Goal: Entertainment & Leisure: Browse casually

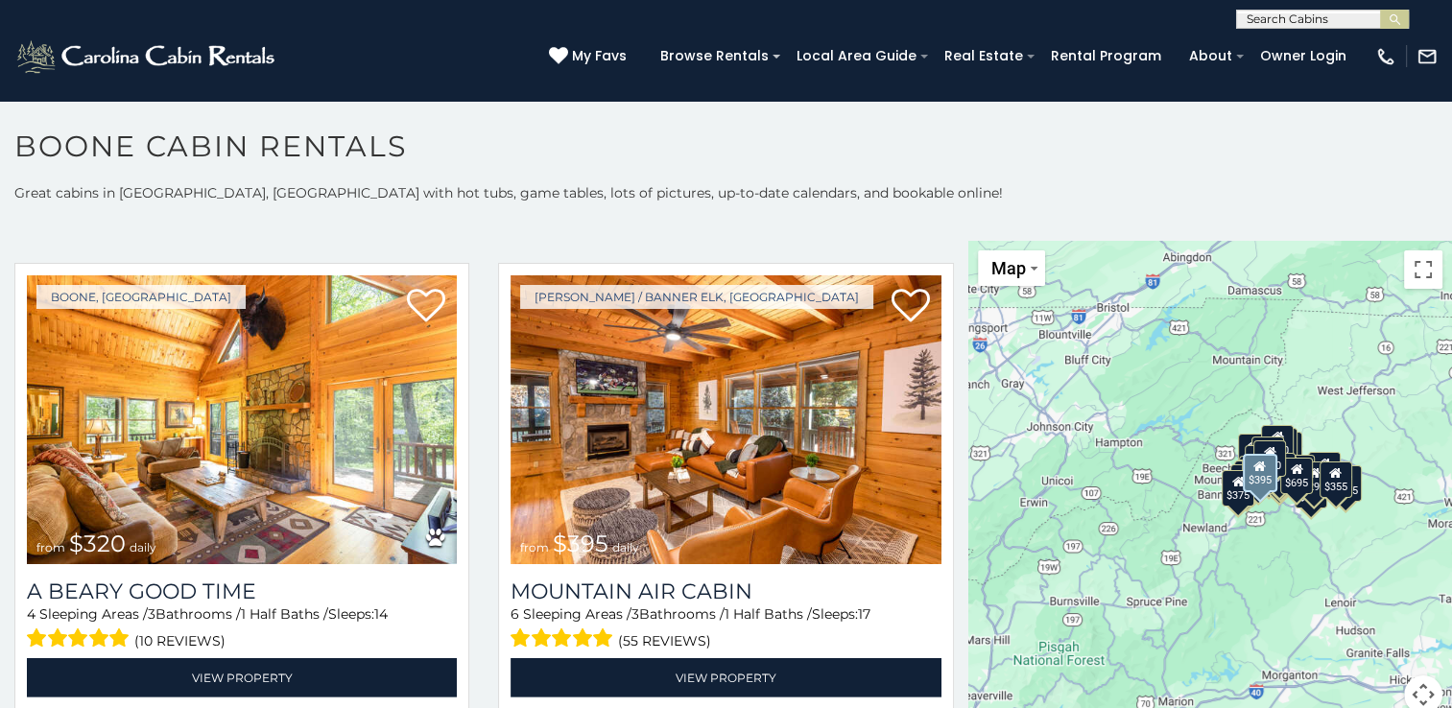
scroll to position [5664, 0]
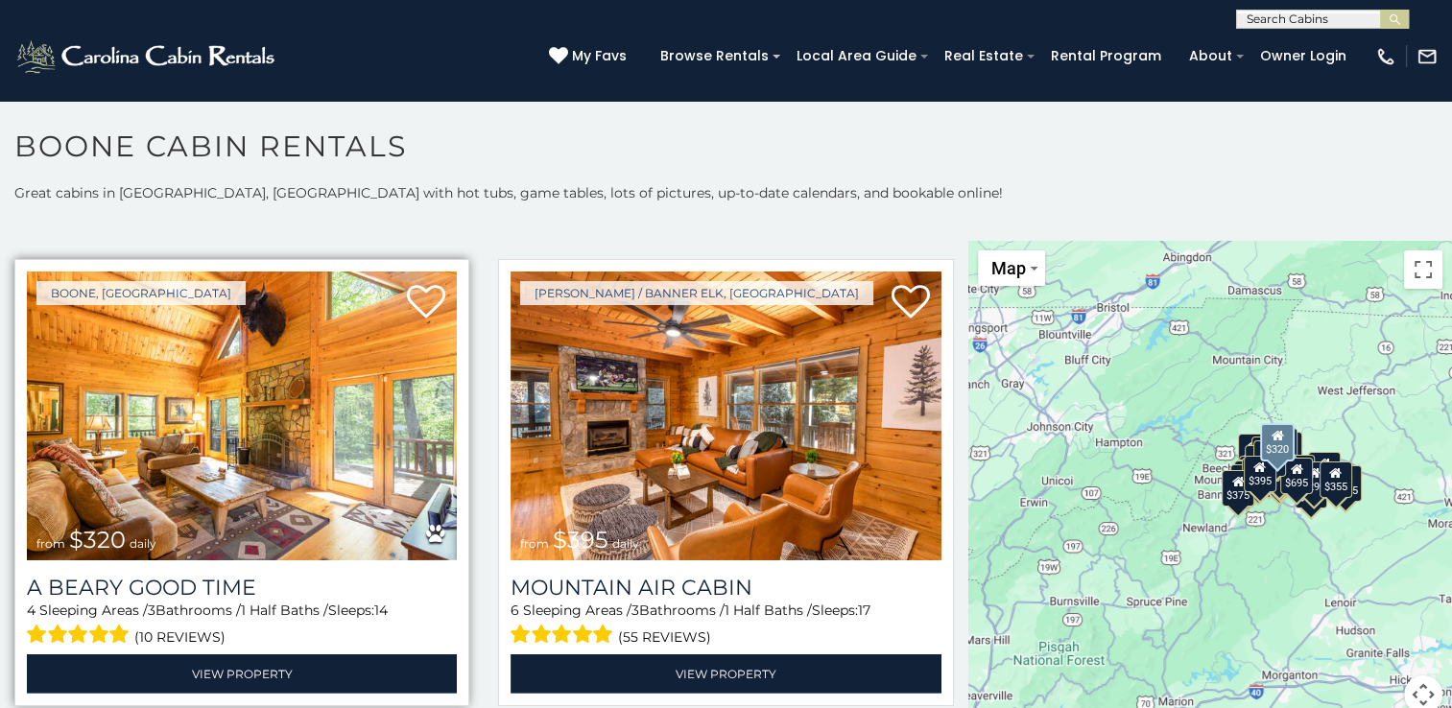
click at [196, 430] on img at bounding box center [242, 416] width 430 height 288
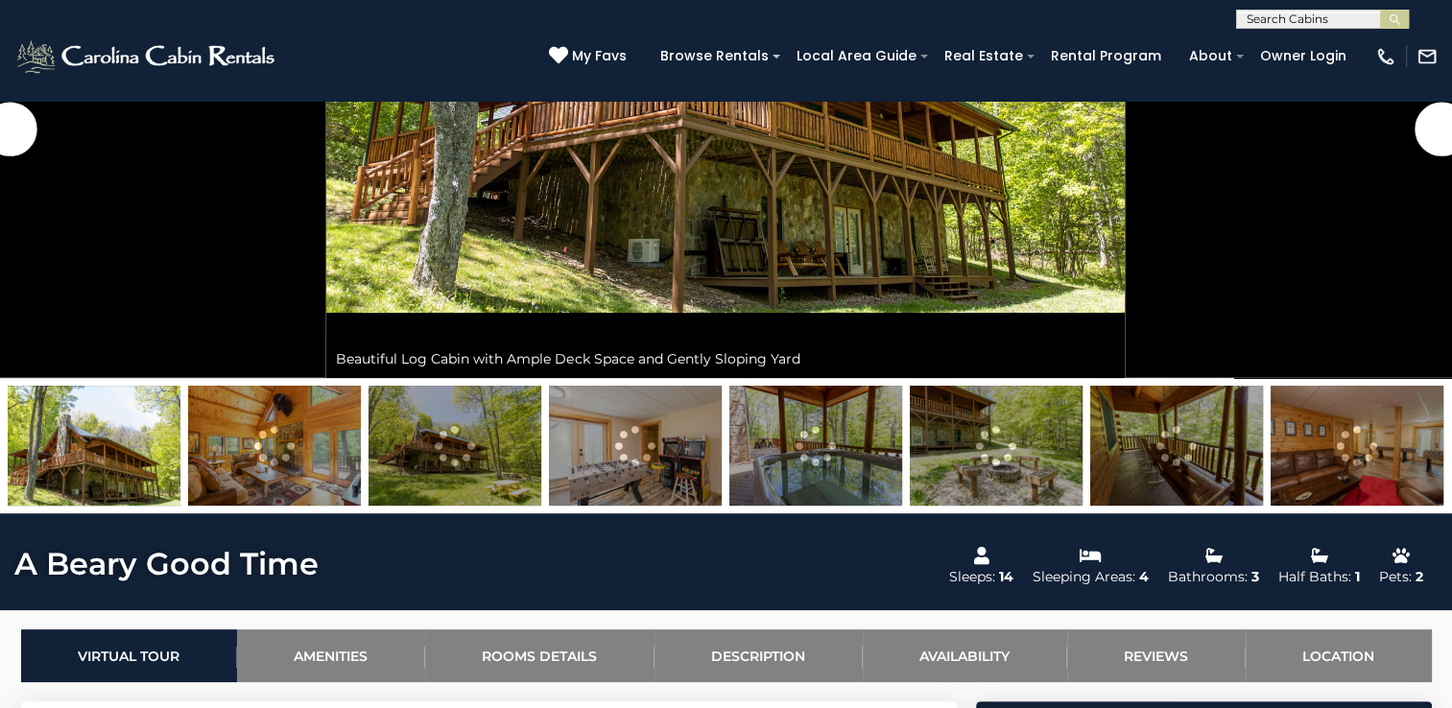
click at [300, 459] on img at bounding box center [274, 446] width 173 height 120
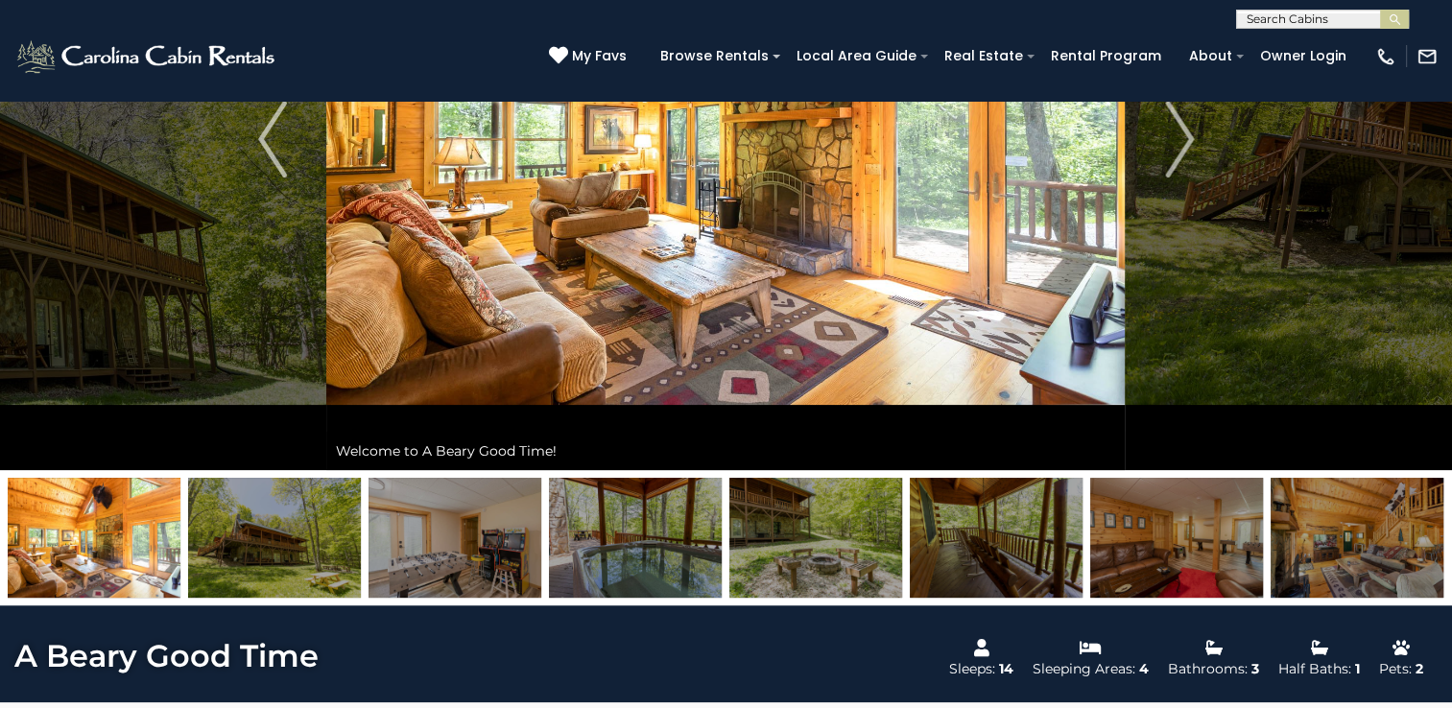
scroll to position [384, 0]
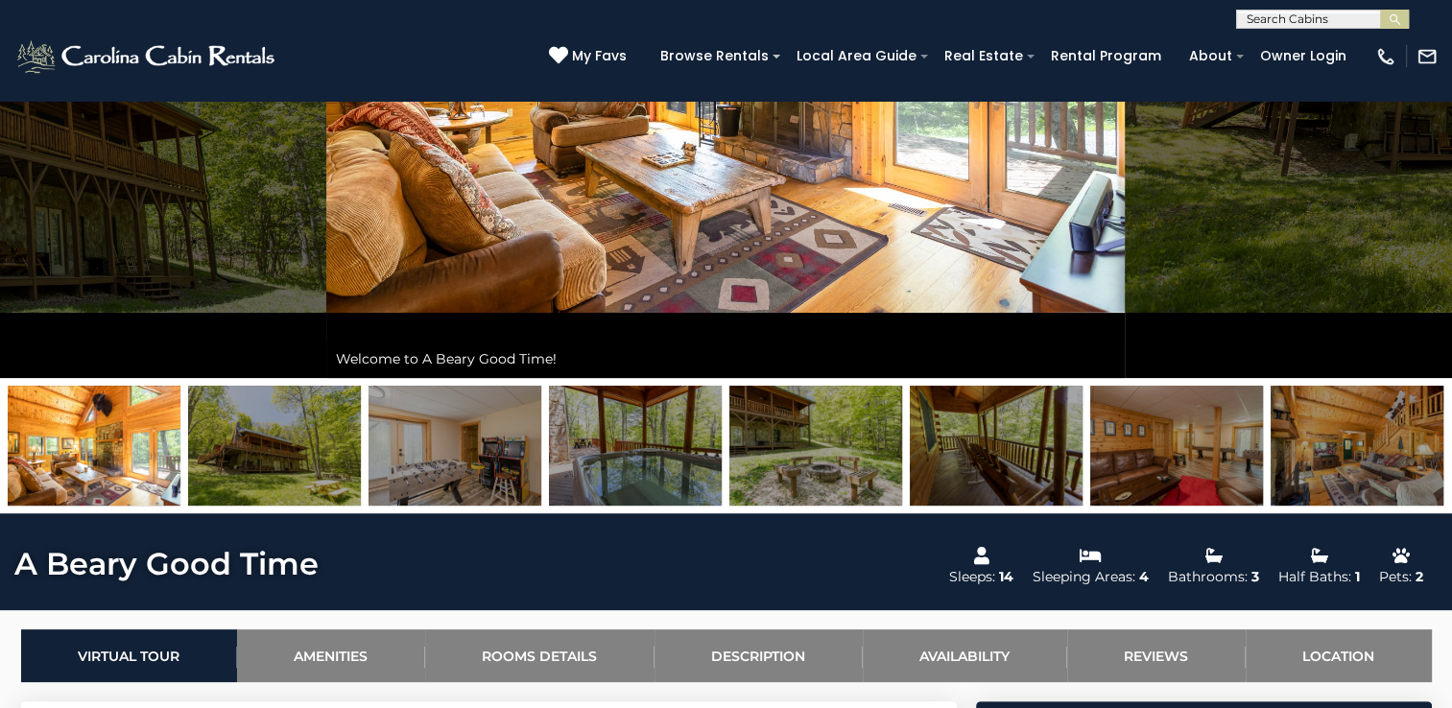
click at [450, 463] on img at bounding box center [455, 446] width 173 height 120
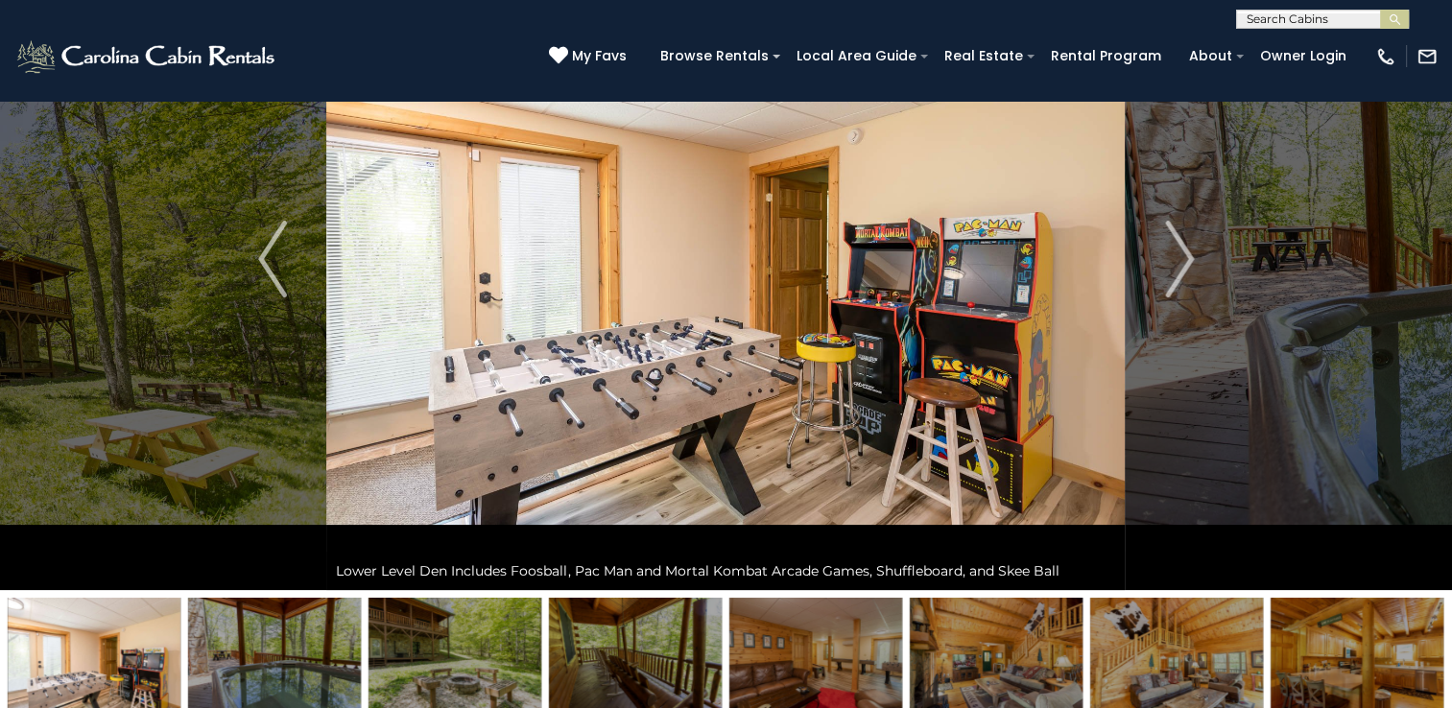
scroll to position [192, 0]
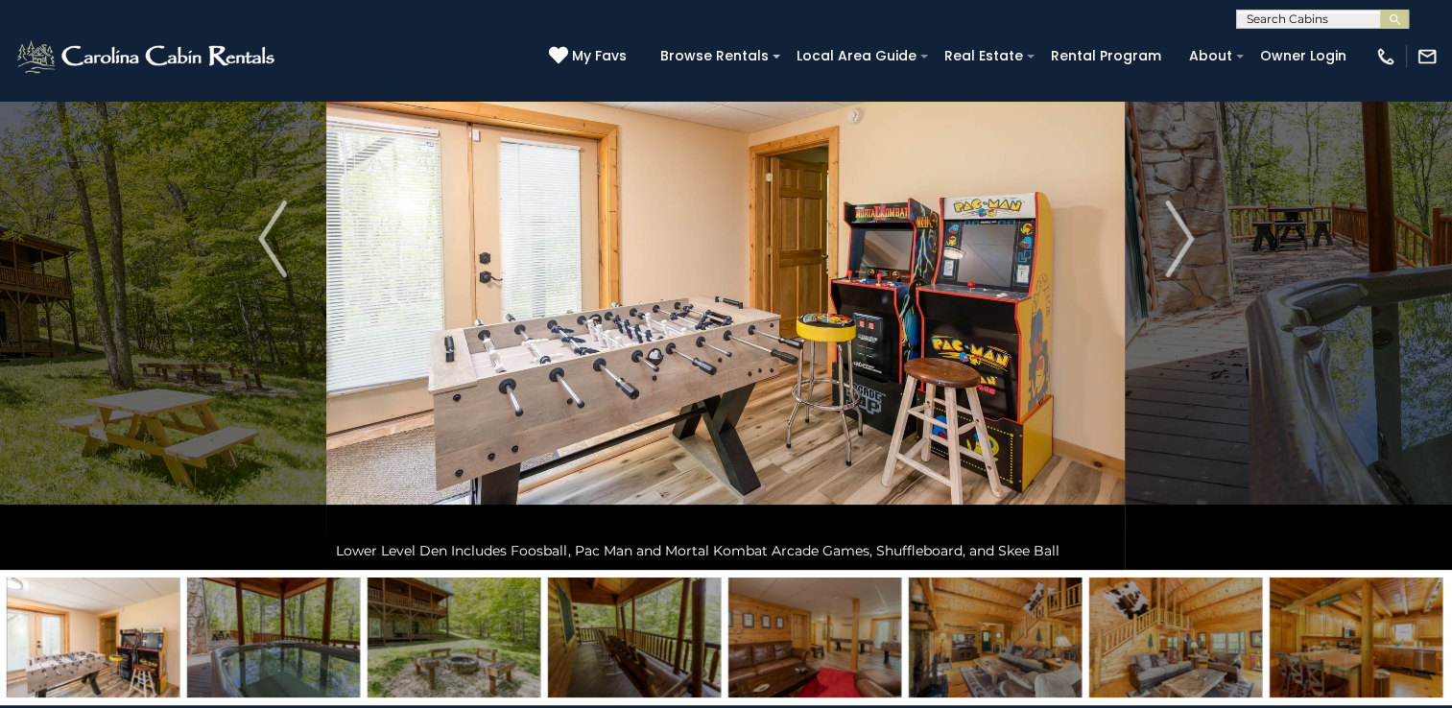
click at [478, 658] on img at bounding box center [454, 638] width 173 height 120
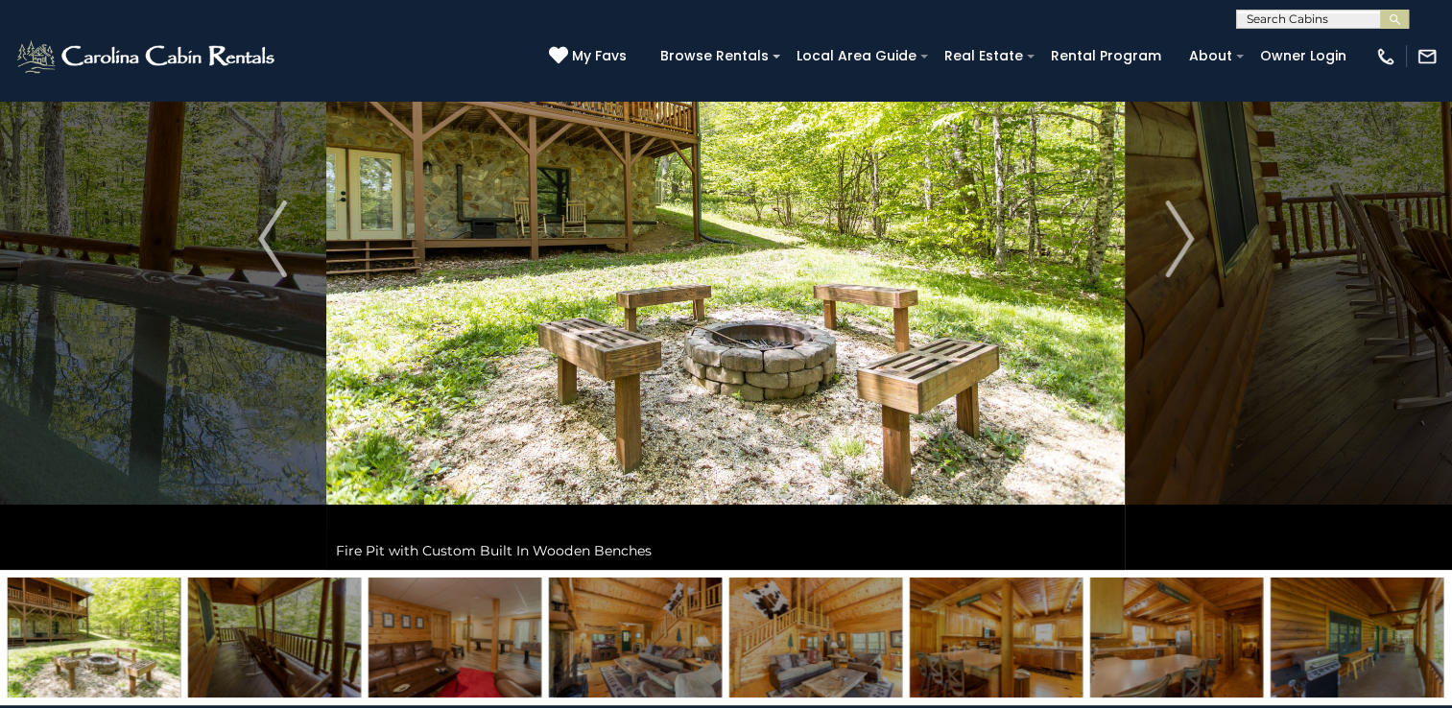
click at [422, 650] on img at bounding box center [455, 638] width 173 height 120
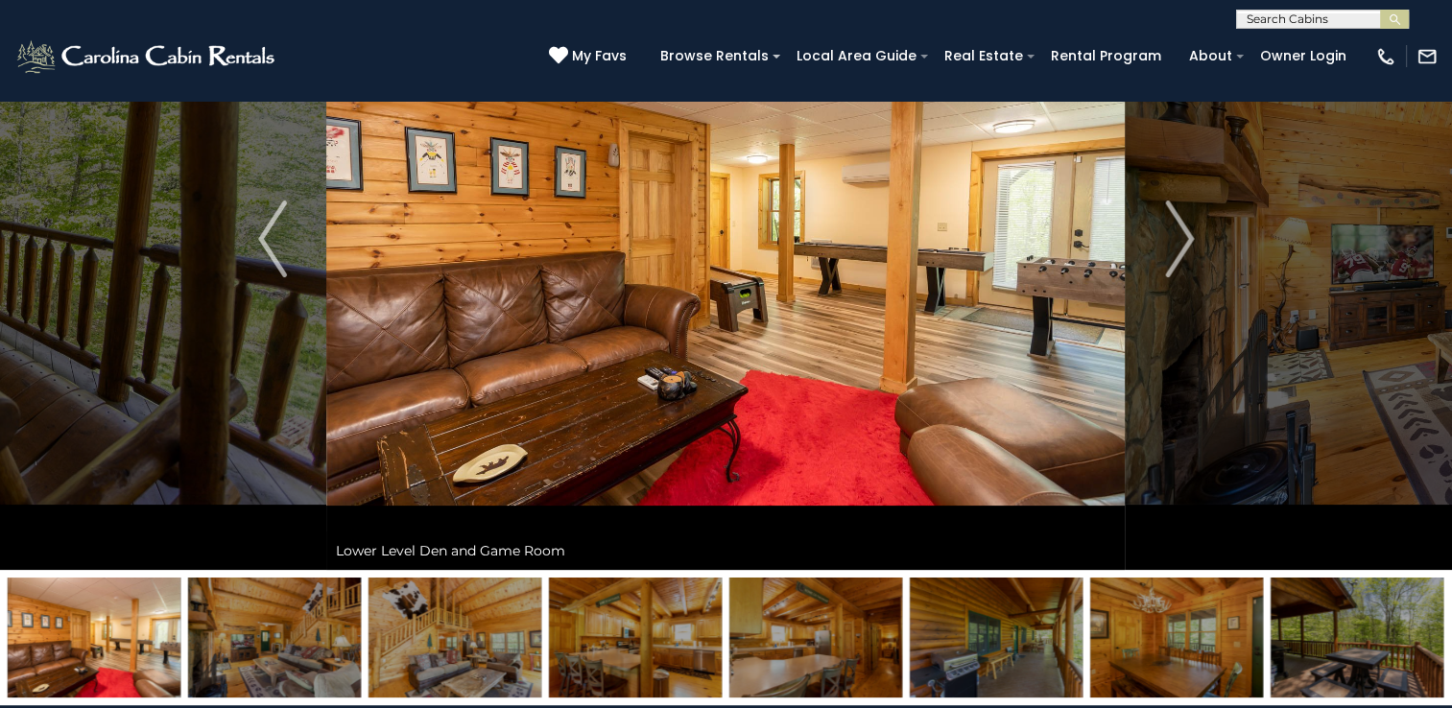
click at [484, 646] on img at bounding box center [455, 638] width 173 height 120
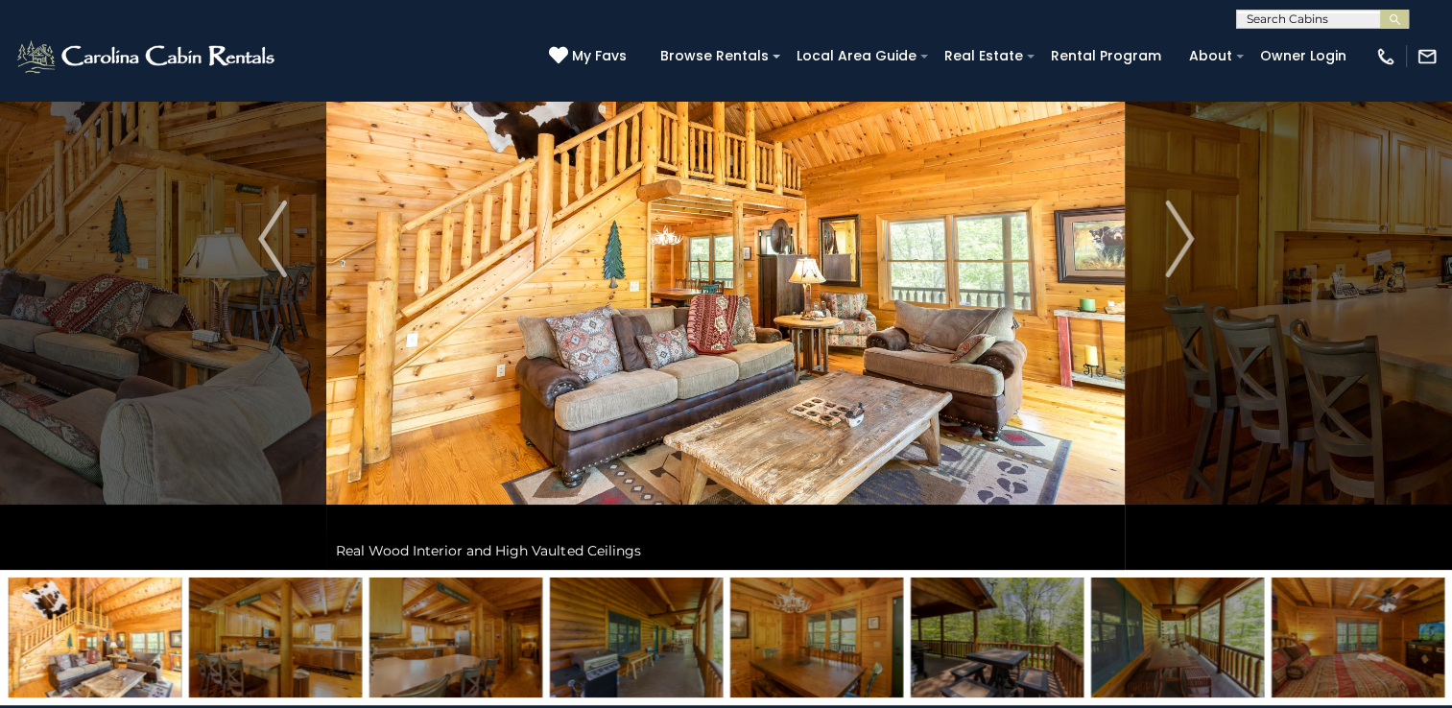
click at [237, 638] on img at bounding box center [275, 638] width 173 height 120
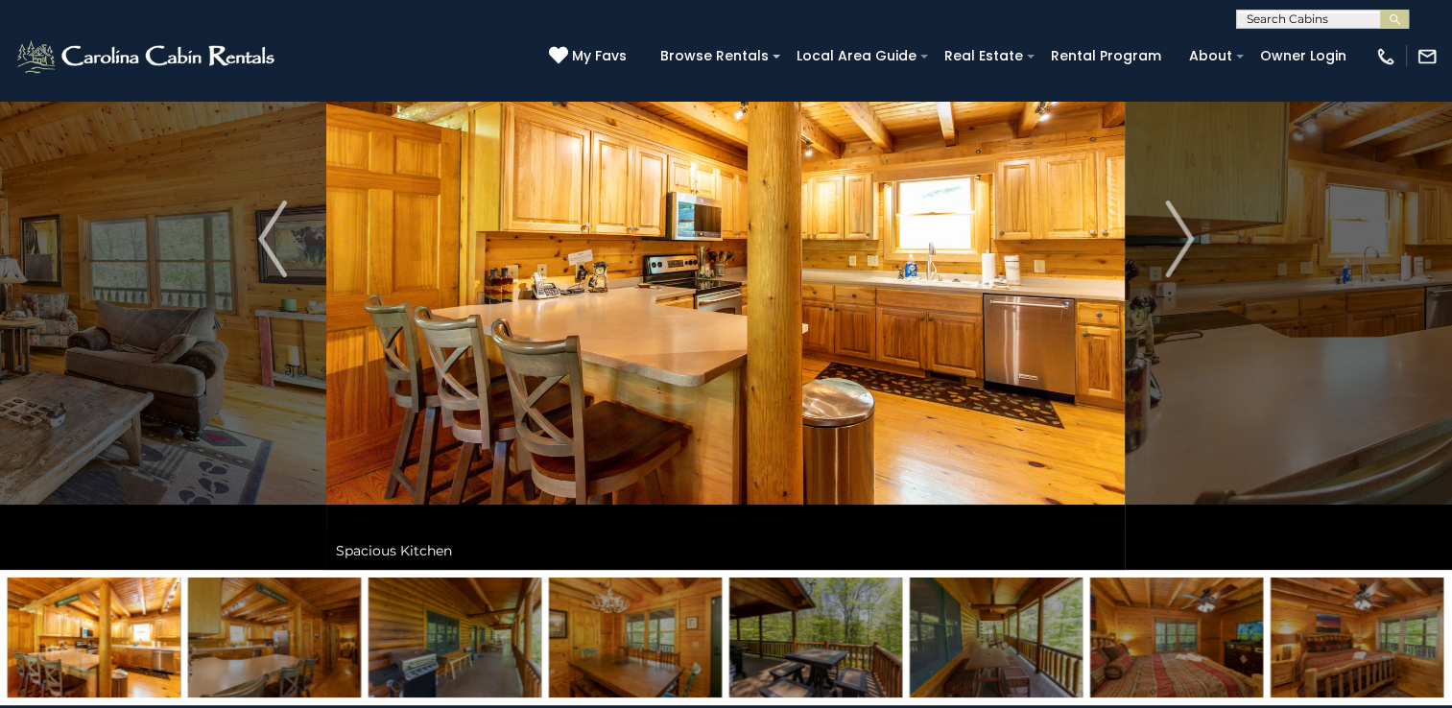
click at [461, 625] on img at bounding box center [455, 638] width 173 height 120
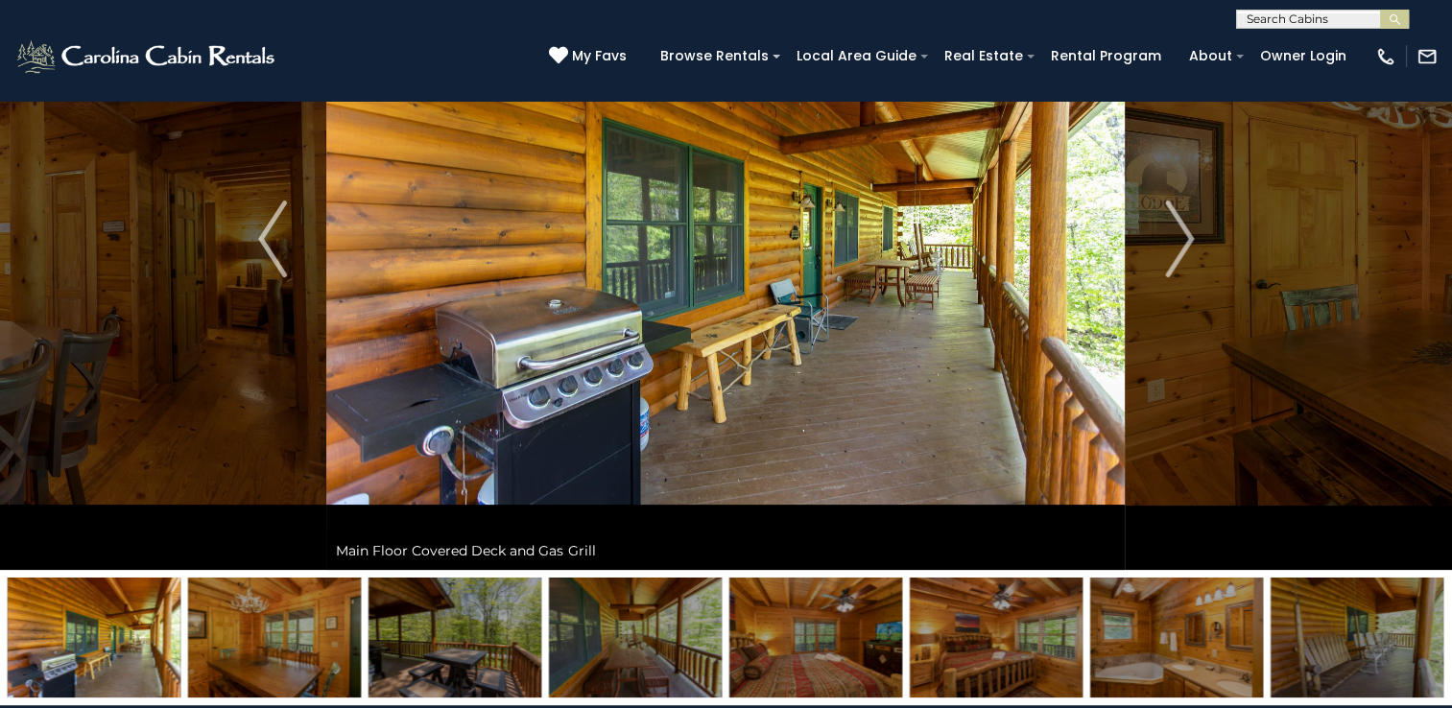
click at [243, 639] on img at bounding box center [274, 638] width 173 height 120
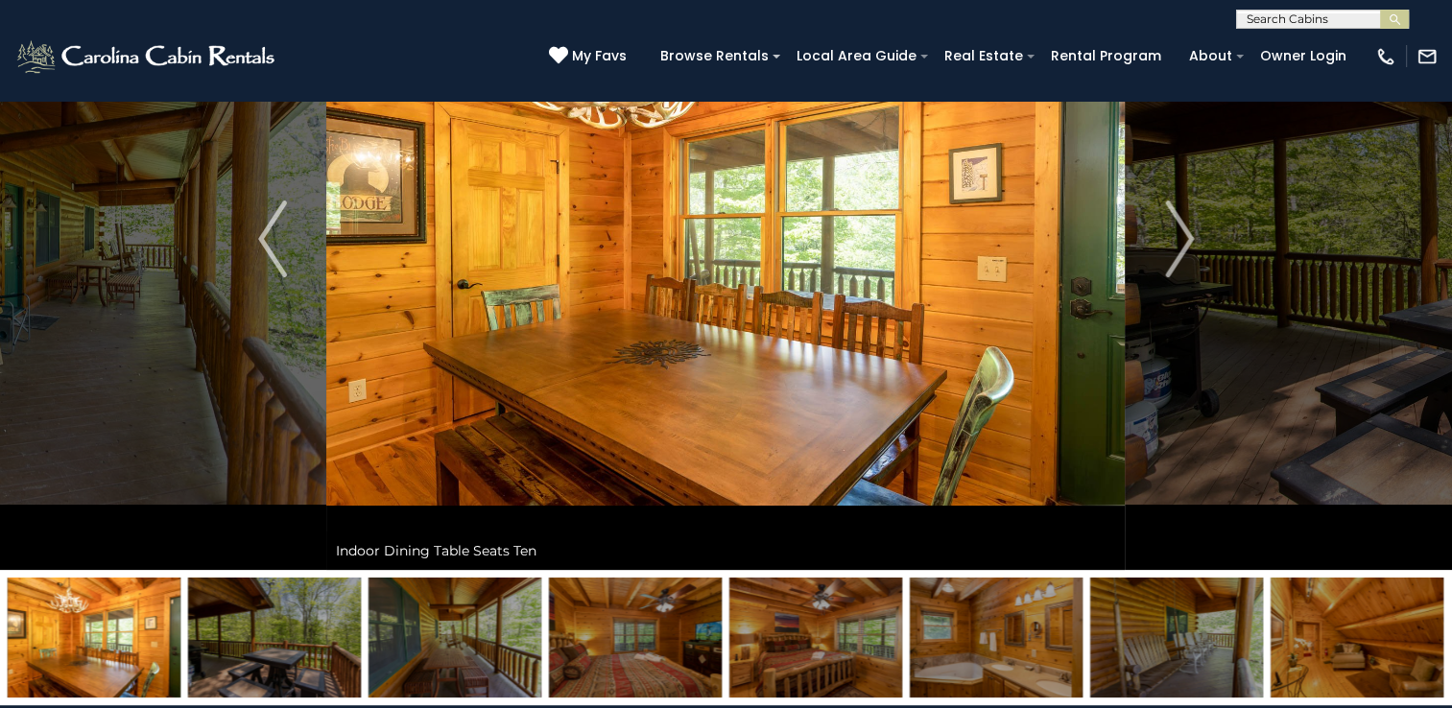
click at [243, 639] on img at bounding box center [274, 638] width 173 height 120
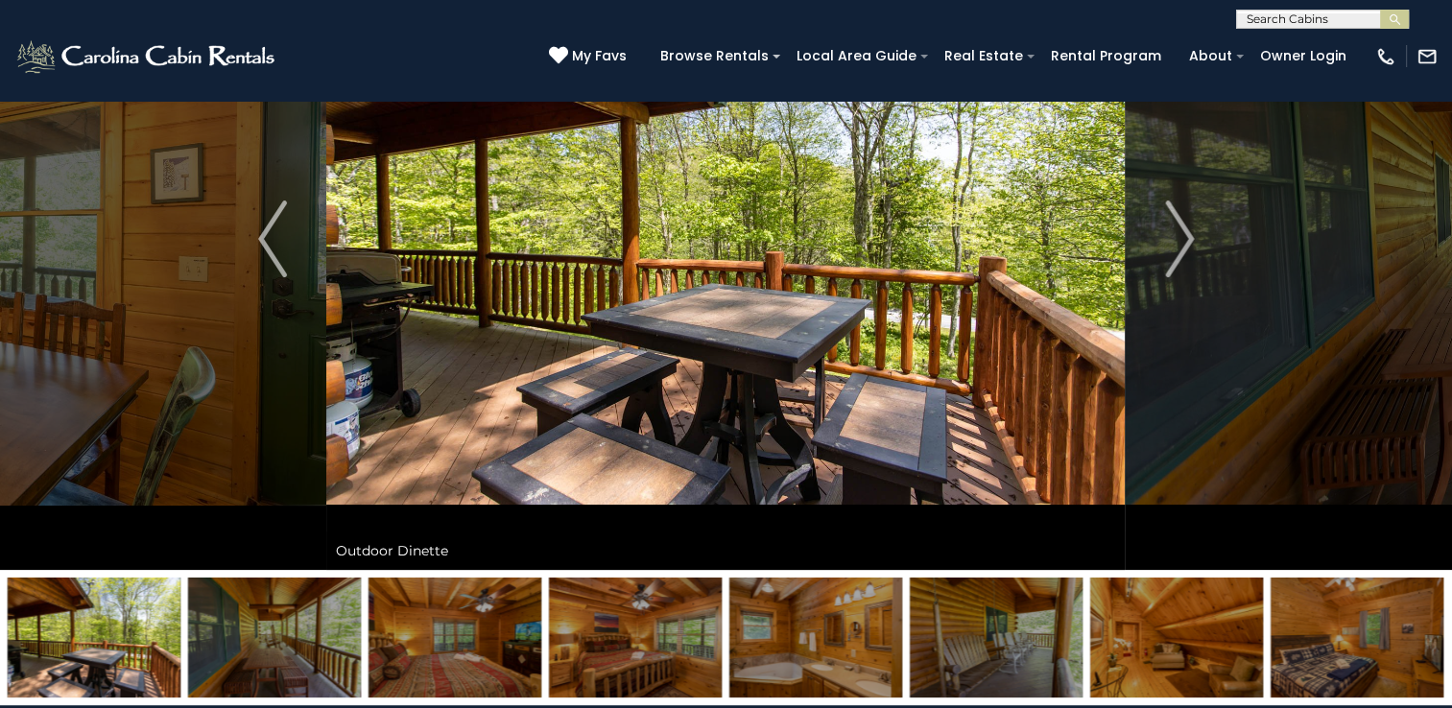
click at [243, 640] on img at bounding box center [274, 638] width 173 height 120
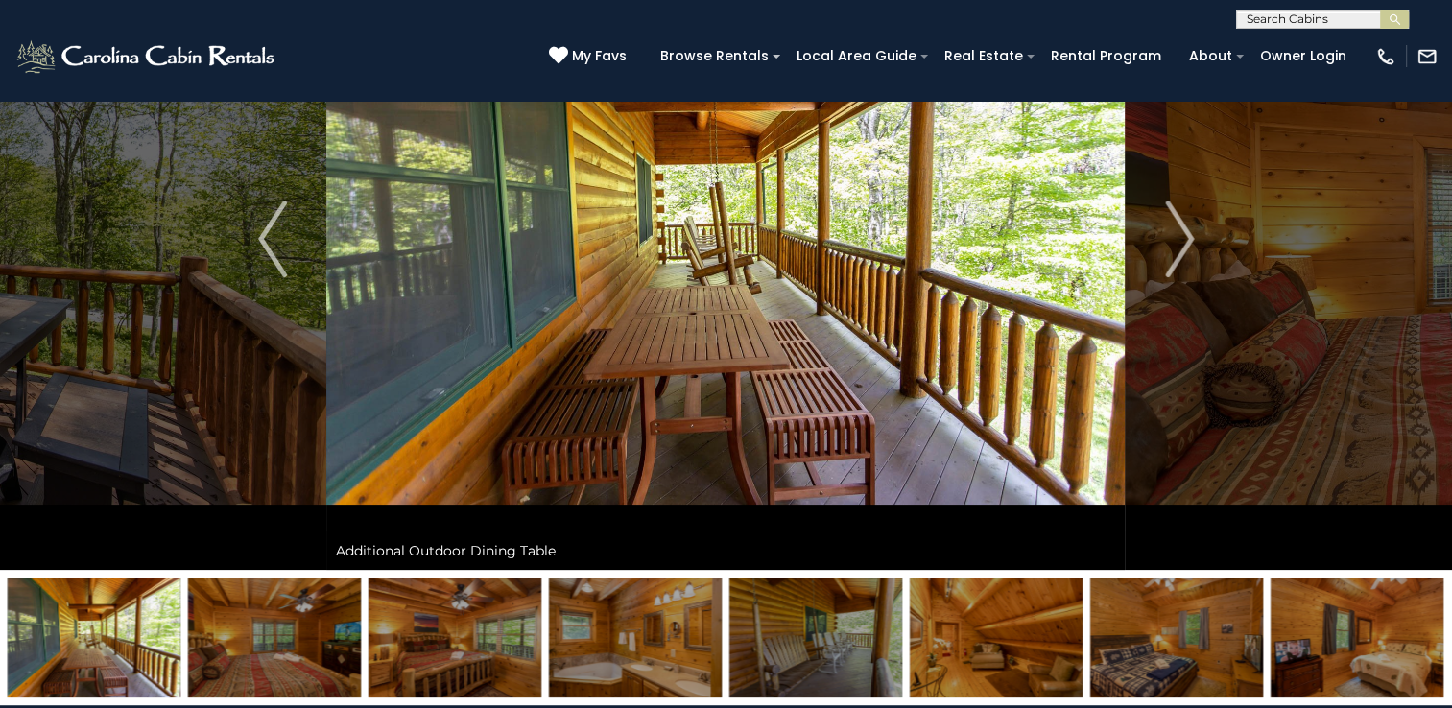
click at [243, 640] on img at bounding box center [274, 638] width 173 height 120
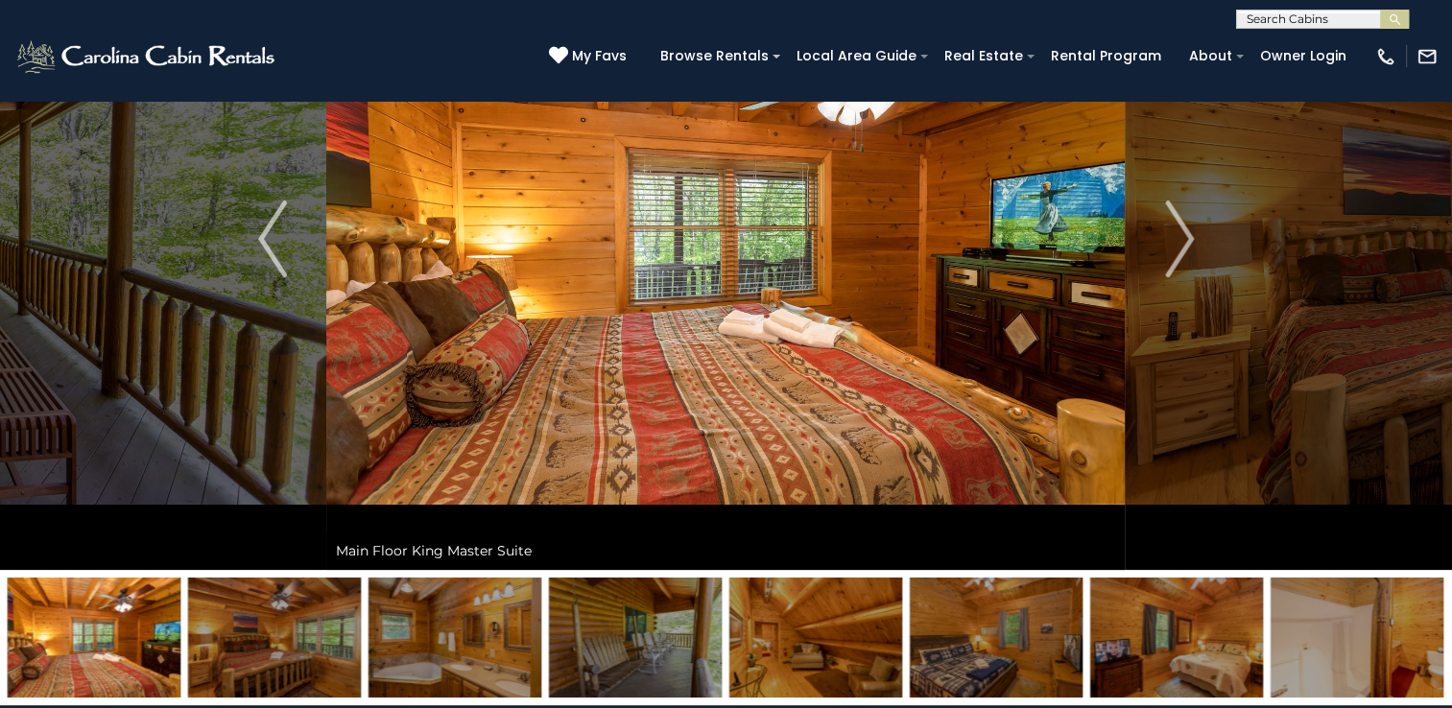
click at [243, 642] on img at bounding box center [274, 638] width 173 height 120
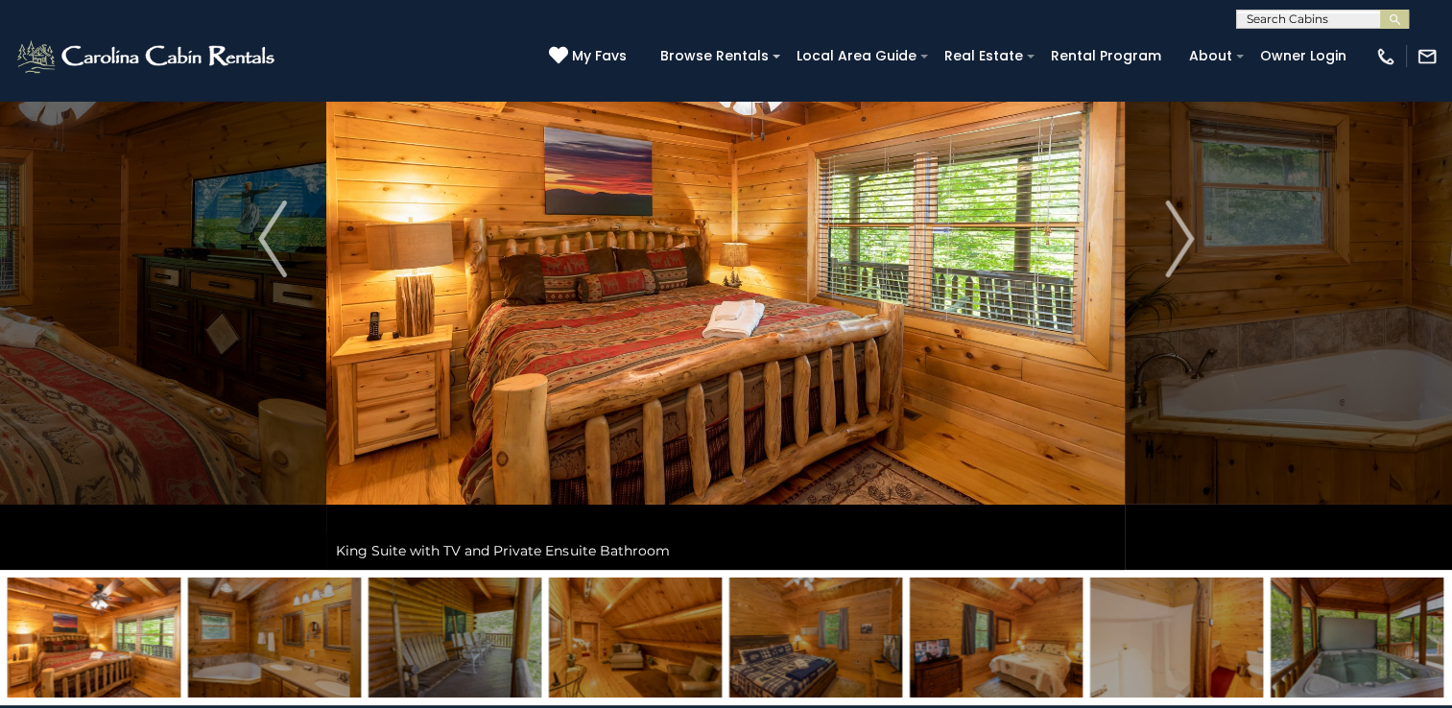
click at [243, 643] on img at bounding box center [274, 638] width 173 height 120
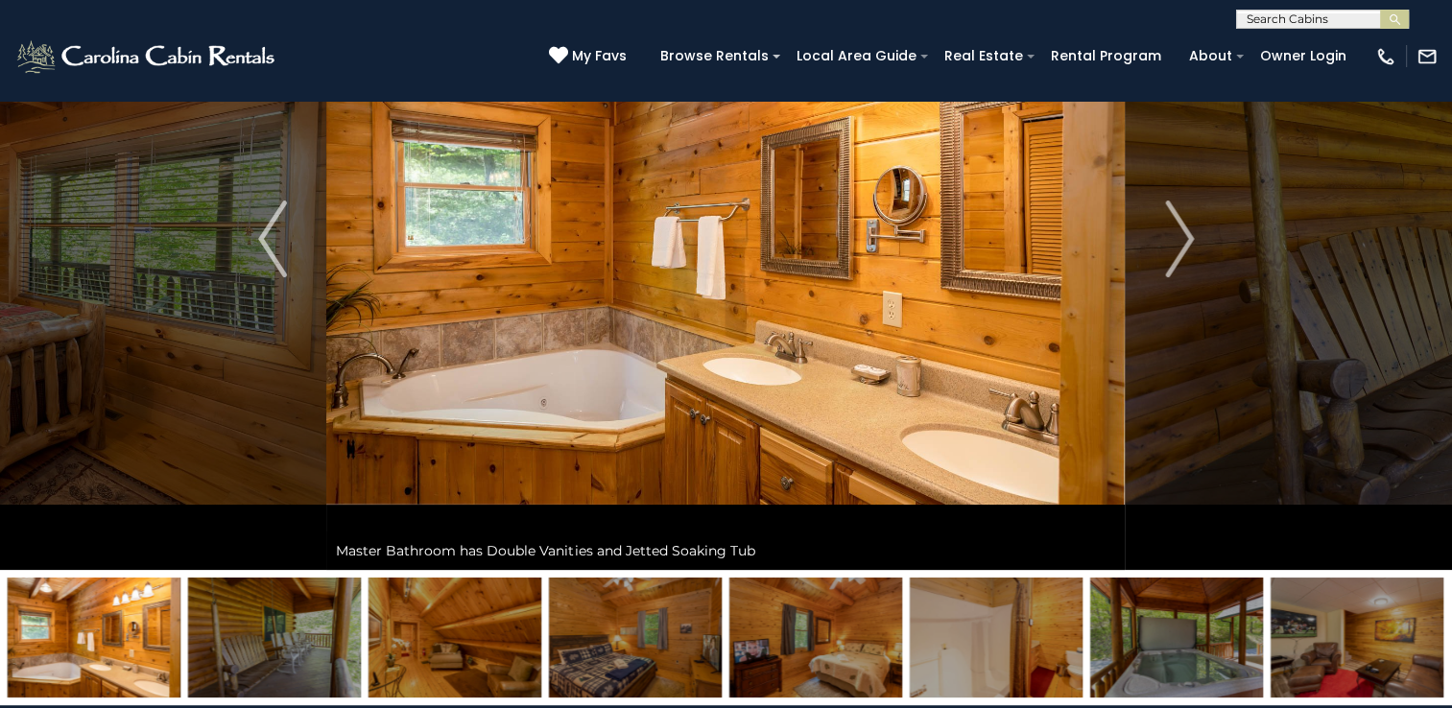
click at [243, 644] on img at bounding box center [274, 638] width 173 height 120
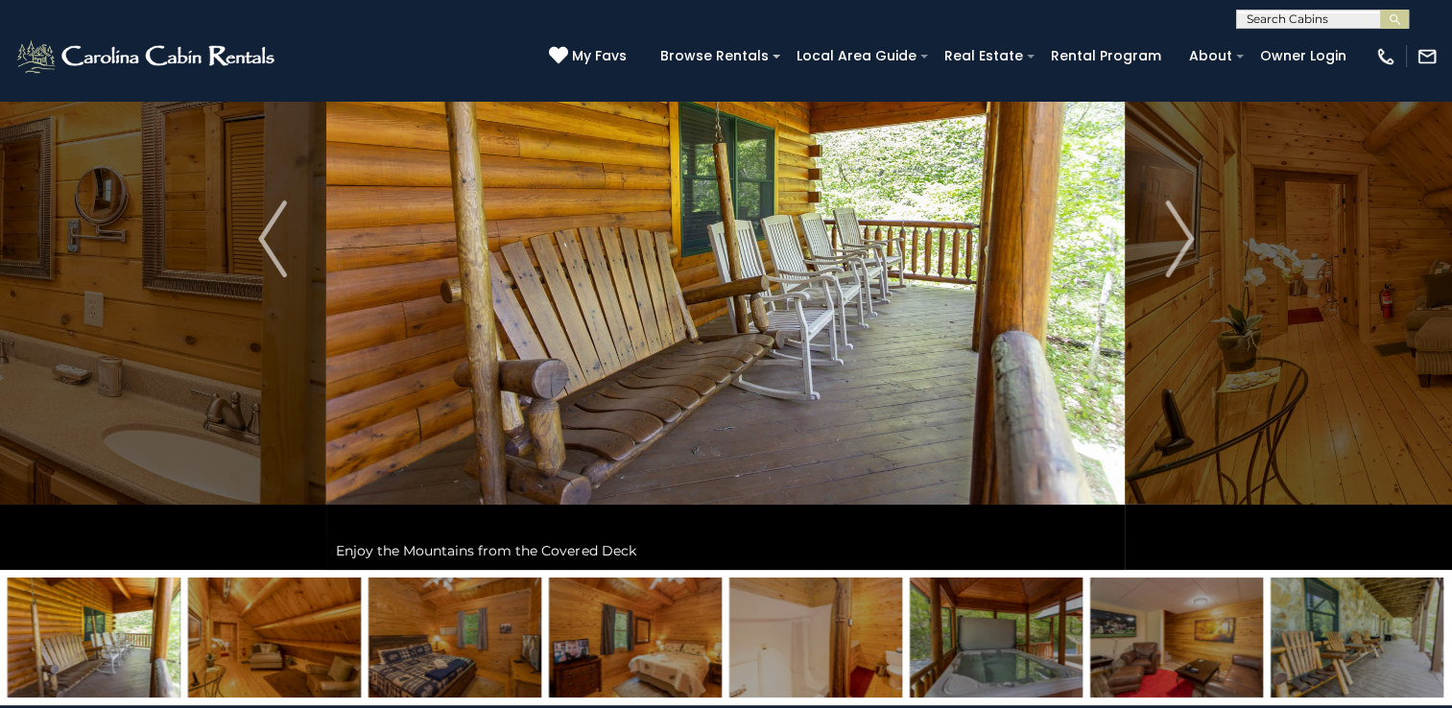
click at [243, 644] on img at bounding box center [274, 638] width 173 height 120
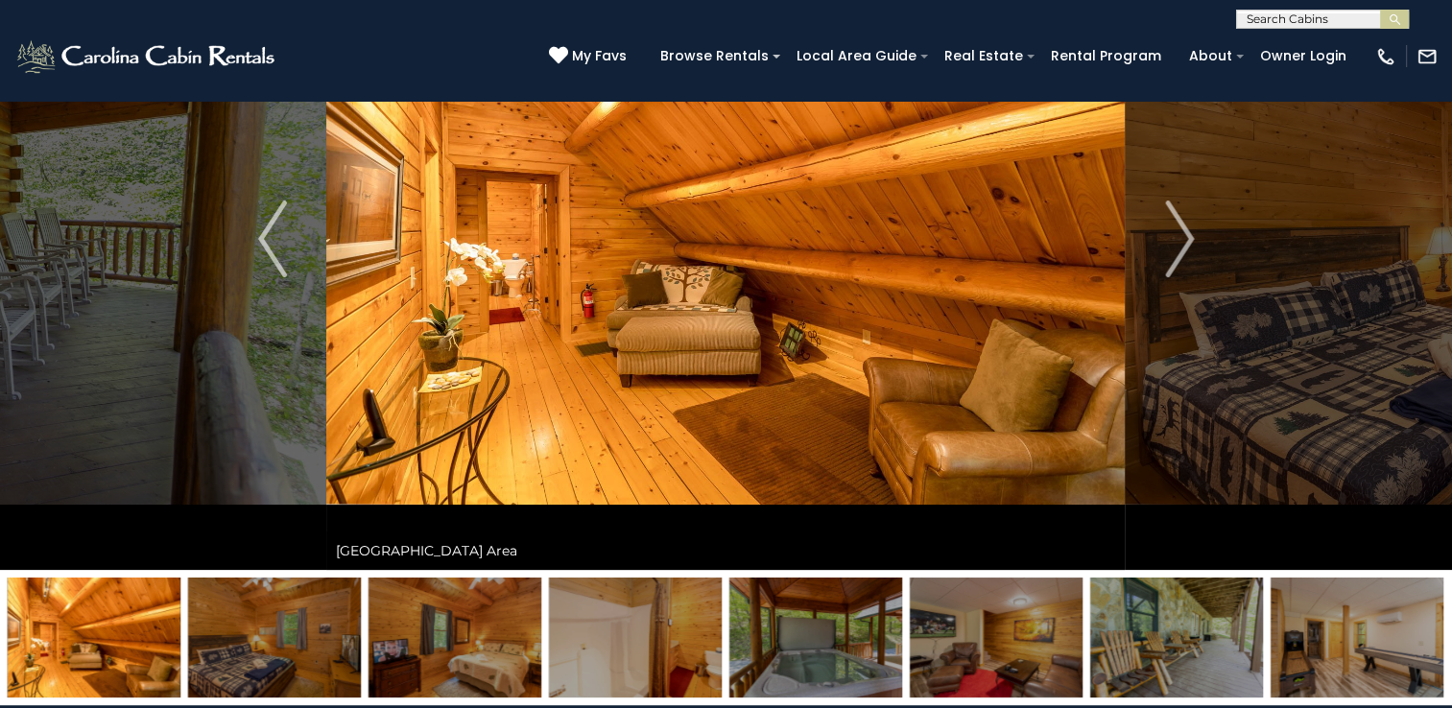
click at [243, 647] on img at bounding box center [274, 638] width 173 height 120
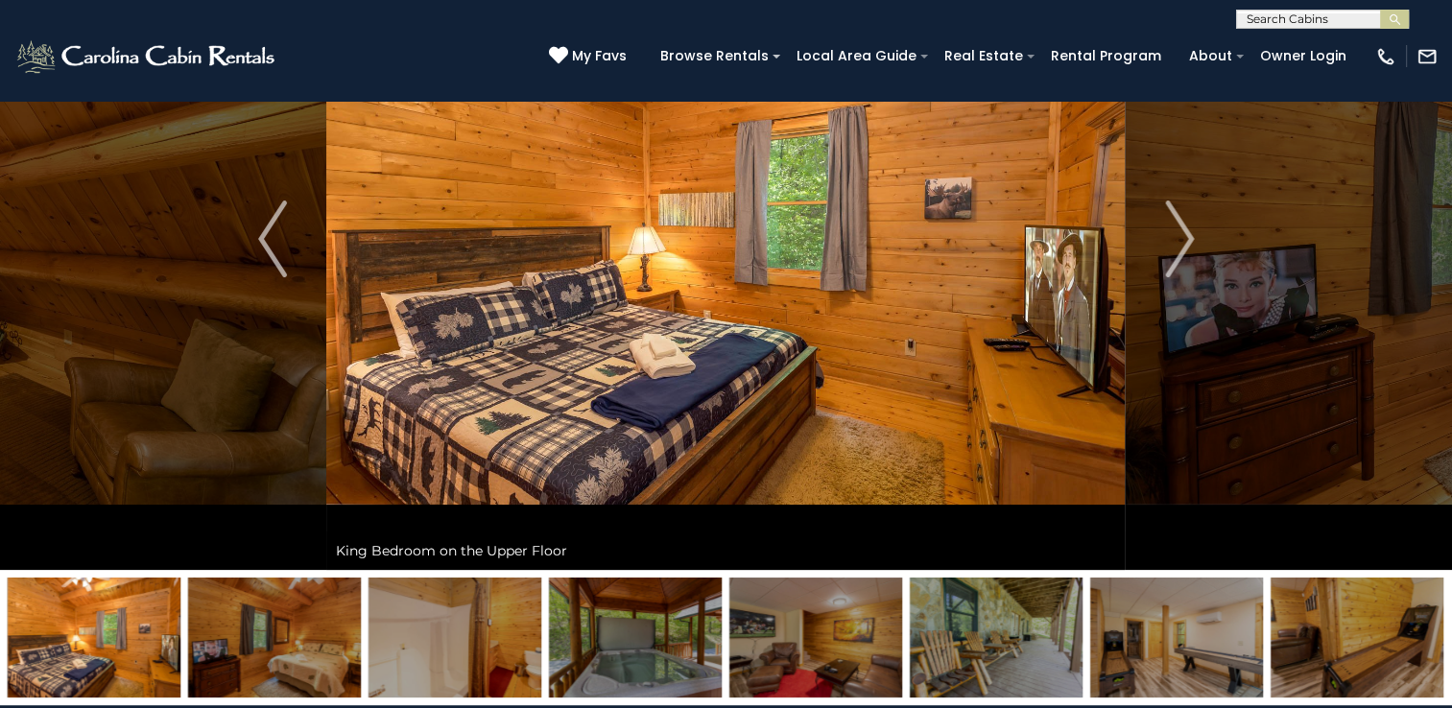
click at [243, 647] on img at bounding box center [274, 638] width 173 height 120
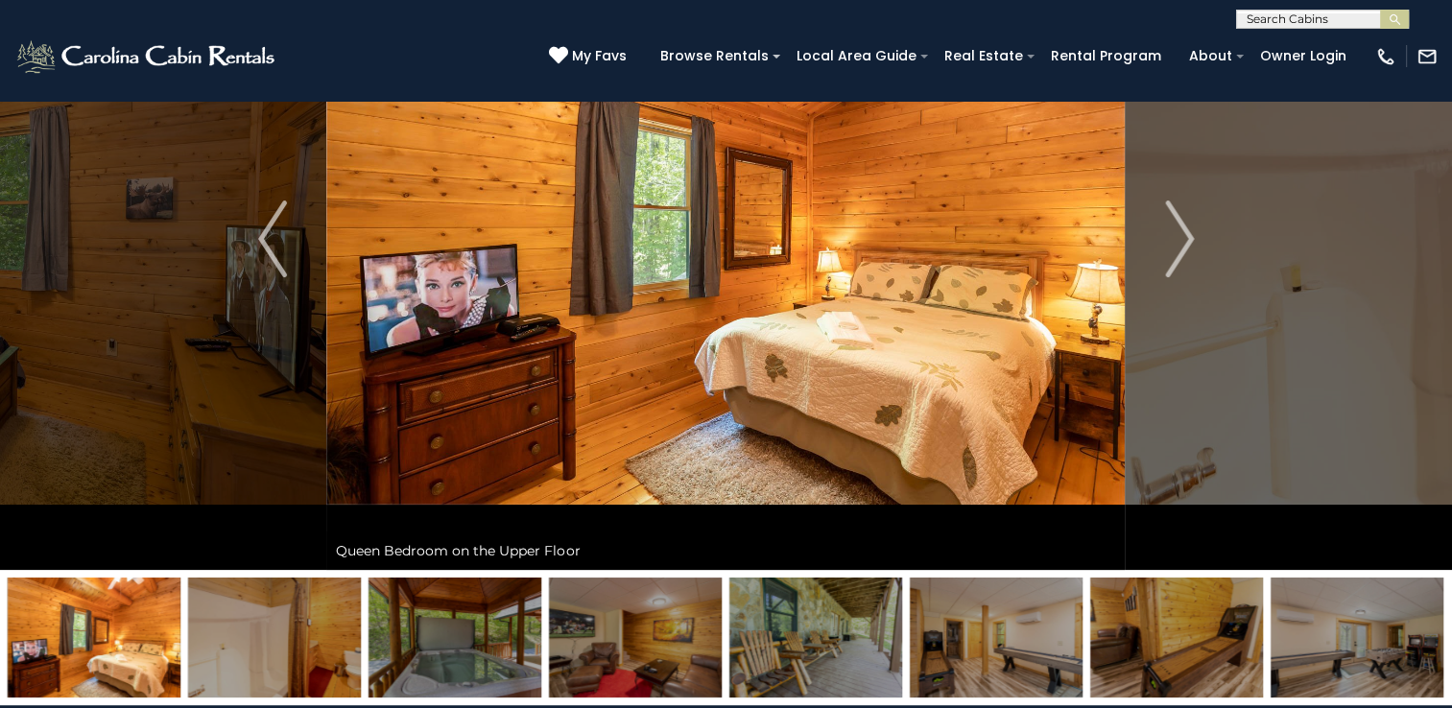
click at [243, 647] on img at bounding box center [274, 638] width 173 height 120
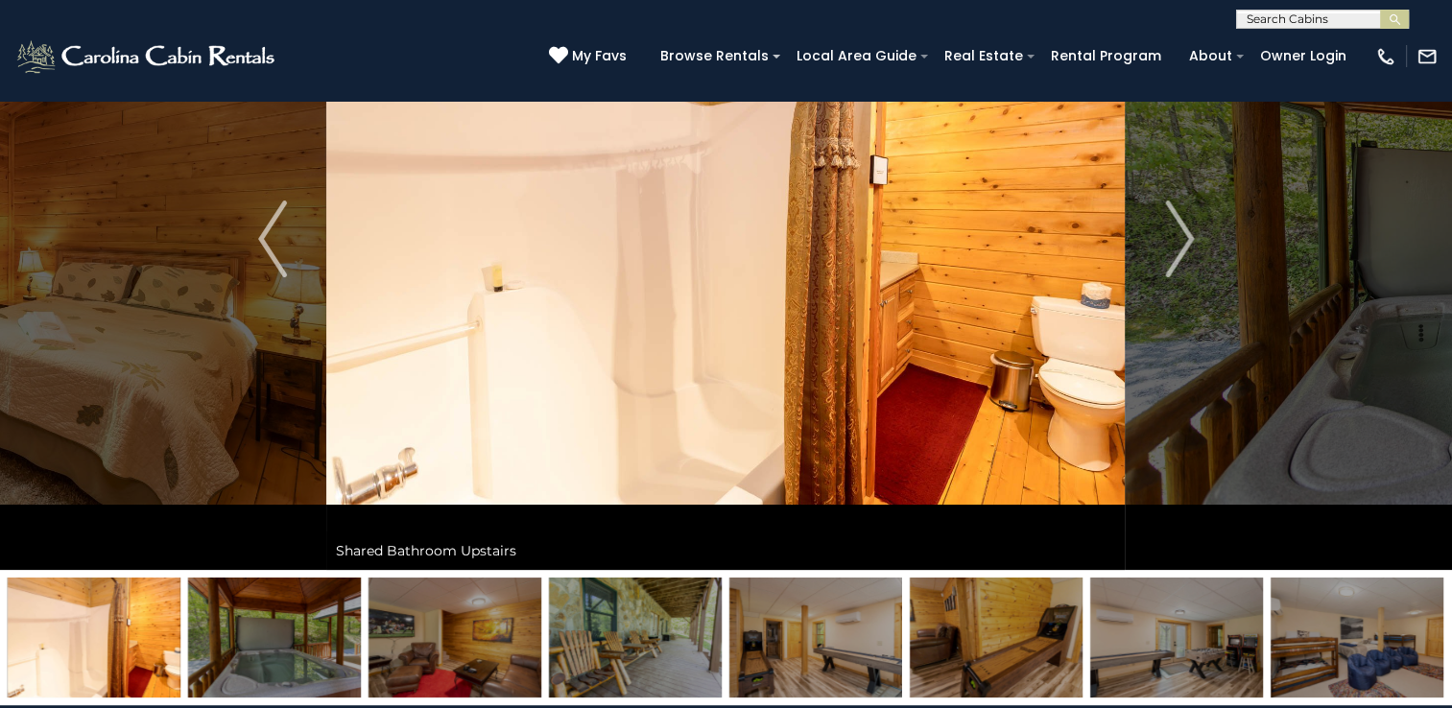
click at [243, 647] on img at bounding box center [274, 638] width 173 height 120
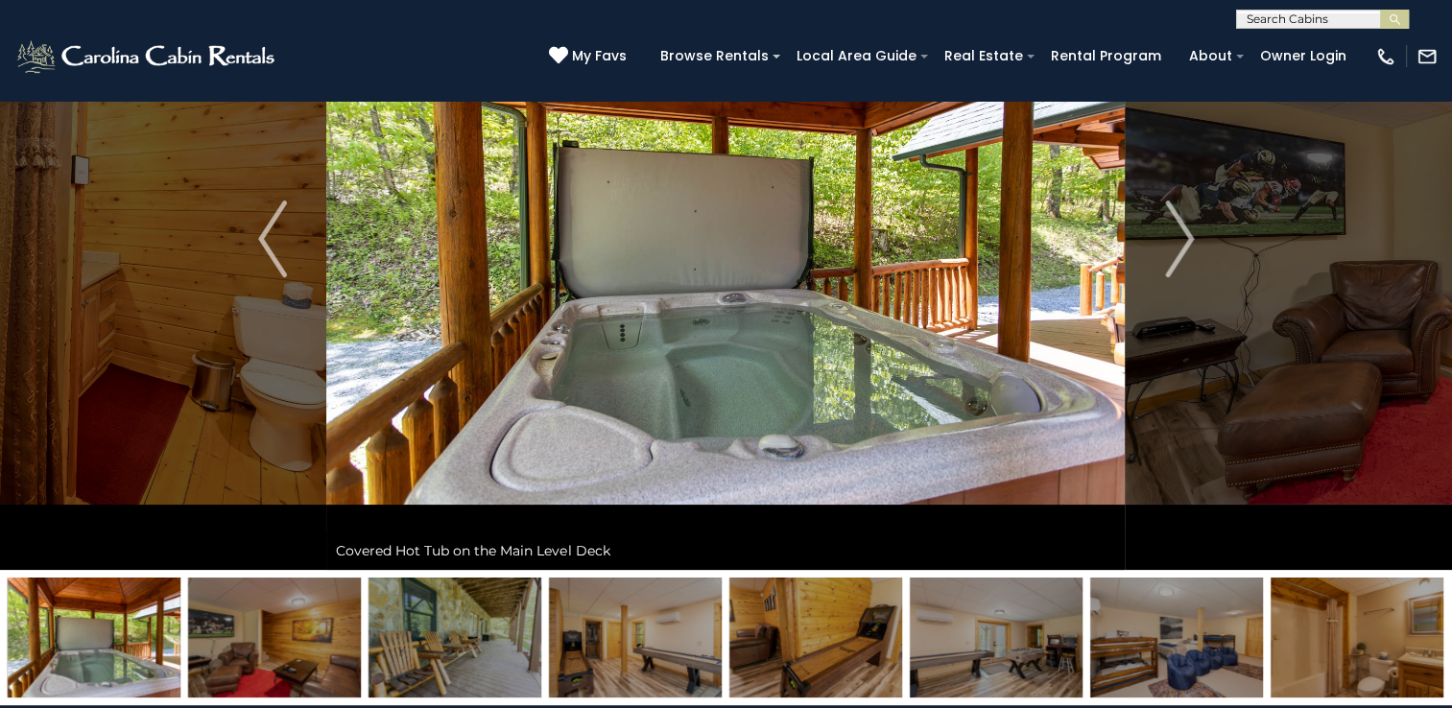
click at [243, 647] on img at bounding box center [274, 638] width 173 height 120
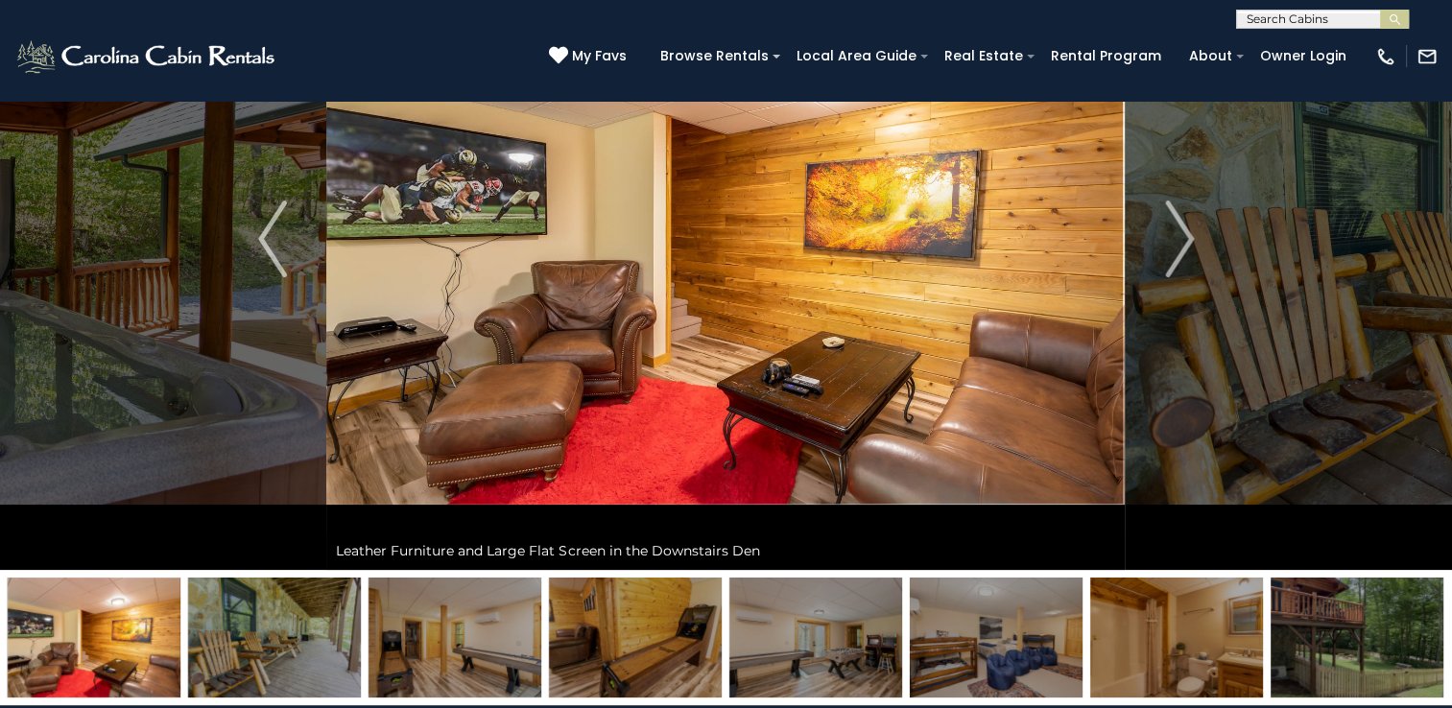
click at [243, 648] on img at bounding box center [274, 638] width 173 height 120
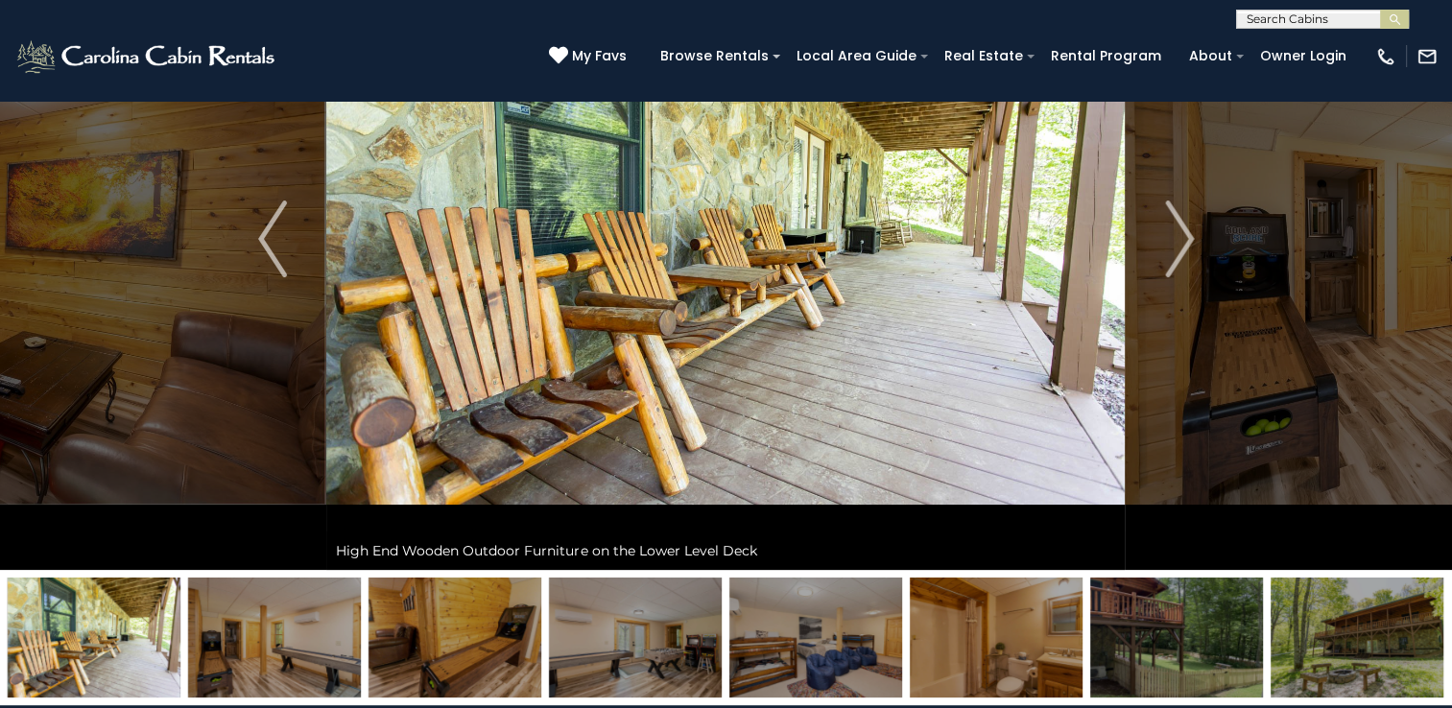
click at [243, 648] on img at bounding box center [274, 638] width 173 height 120
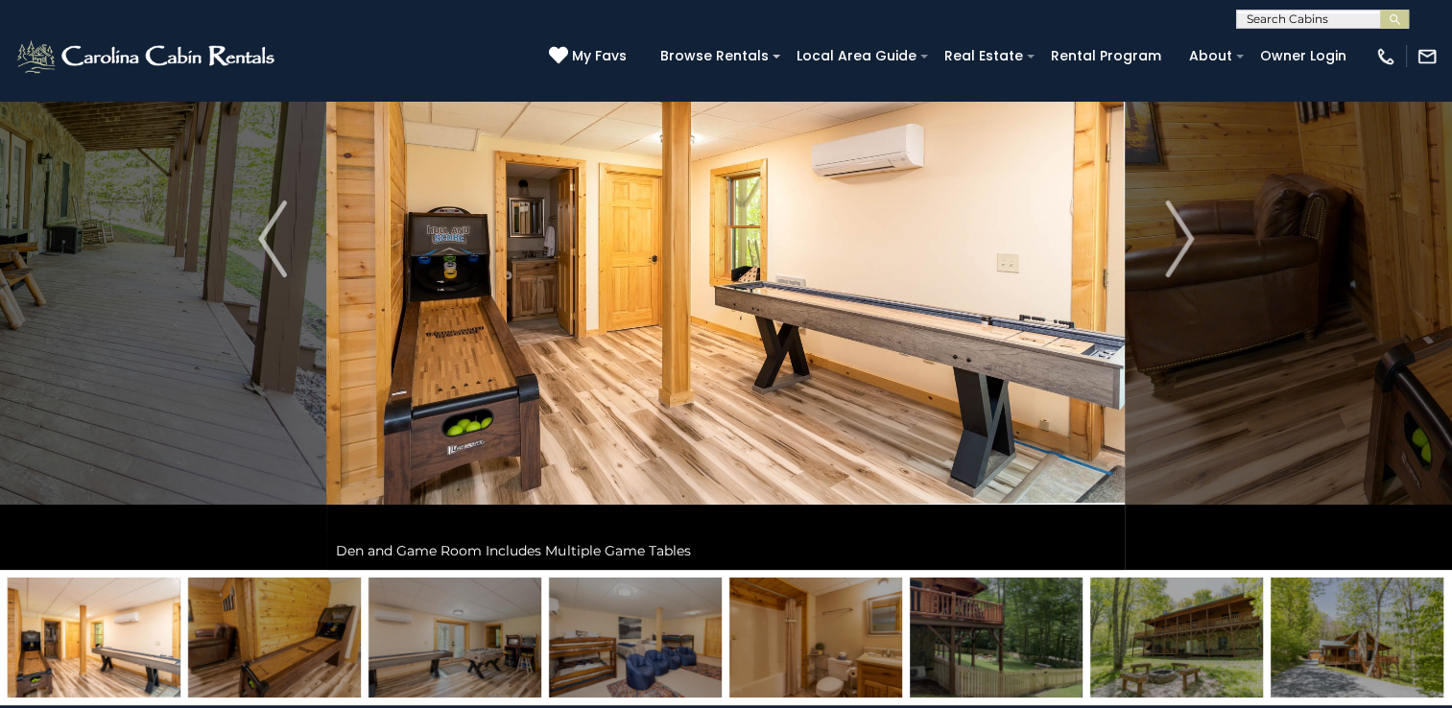
click at [243, 648] on img at bounding box center [274, 638] width 173 height 120
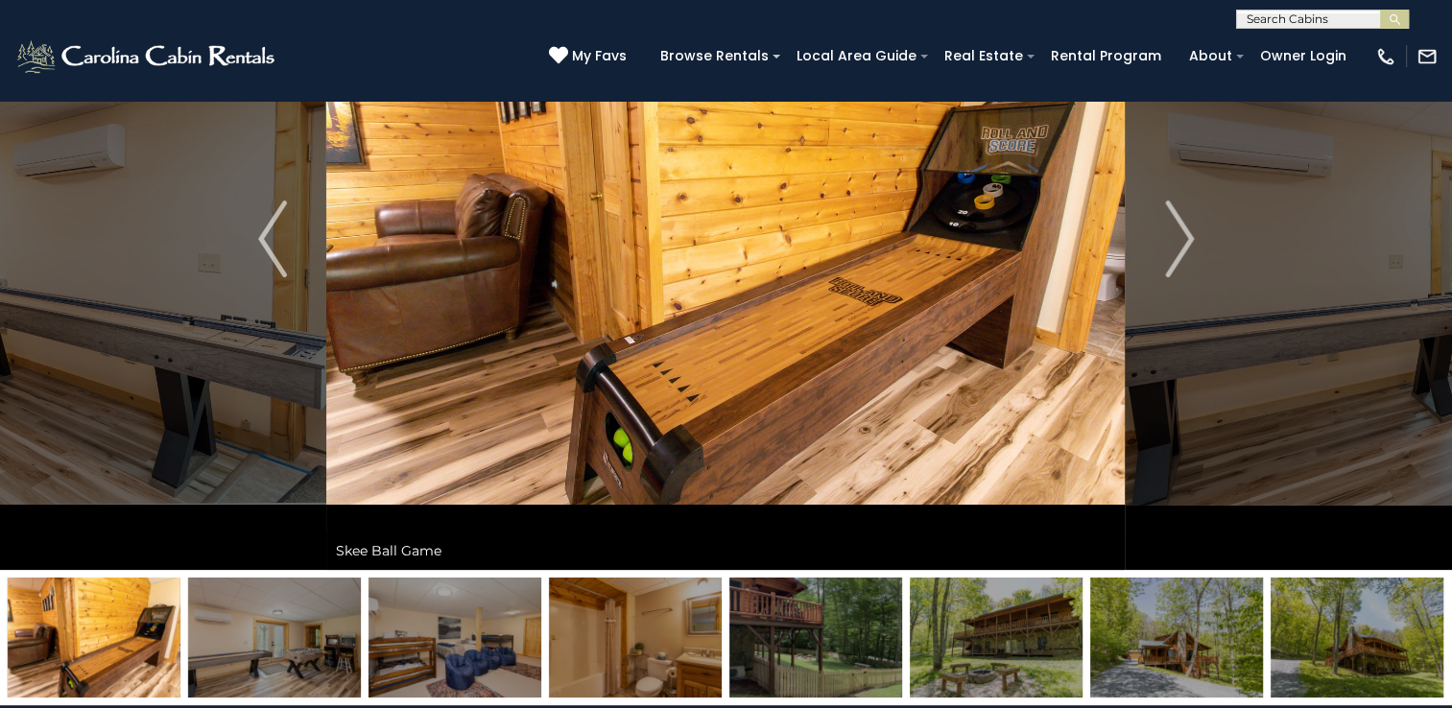
click at [243, 648] on img at bounding box center [274, 638] width 173 height 120
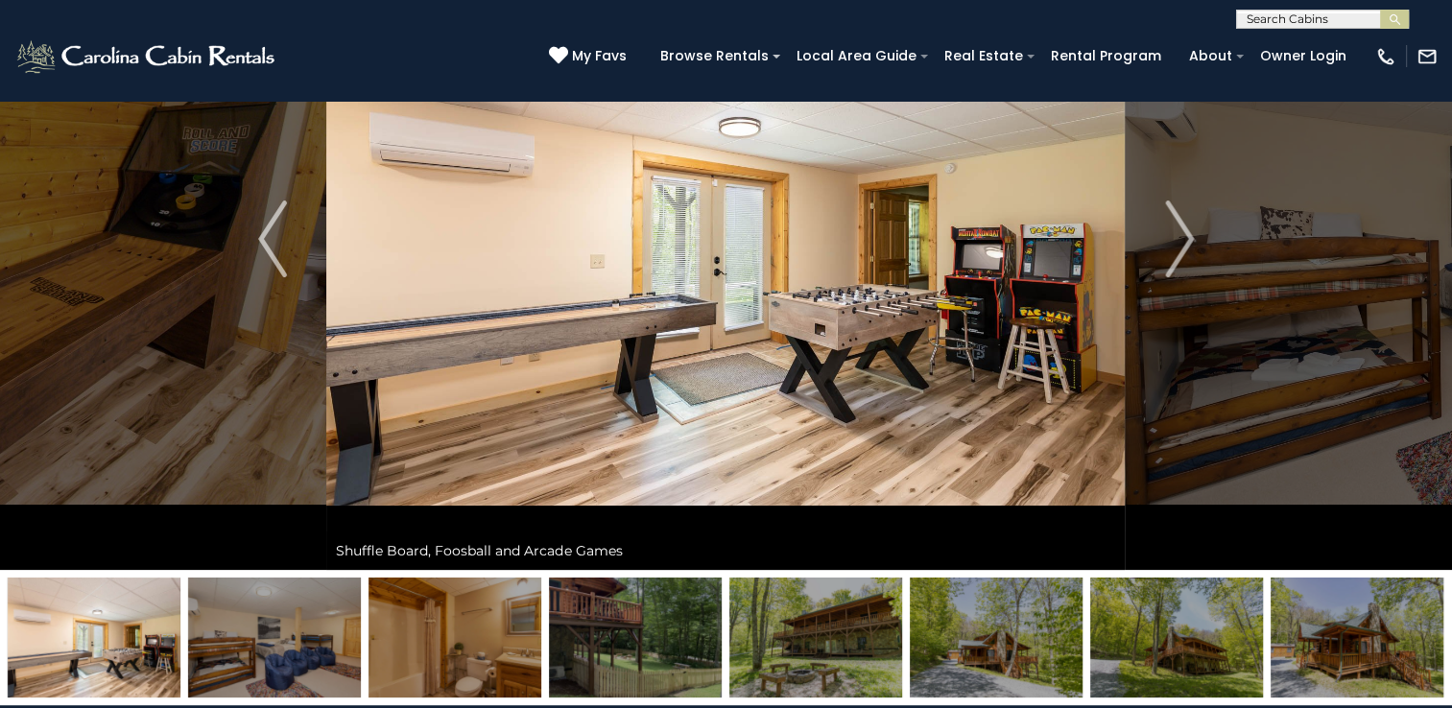
click at [243, 648] on img at bounding box center [274, 638] width 173 height 120
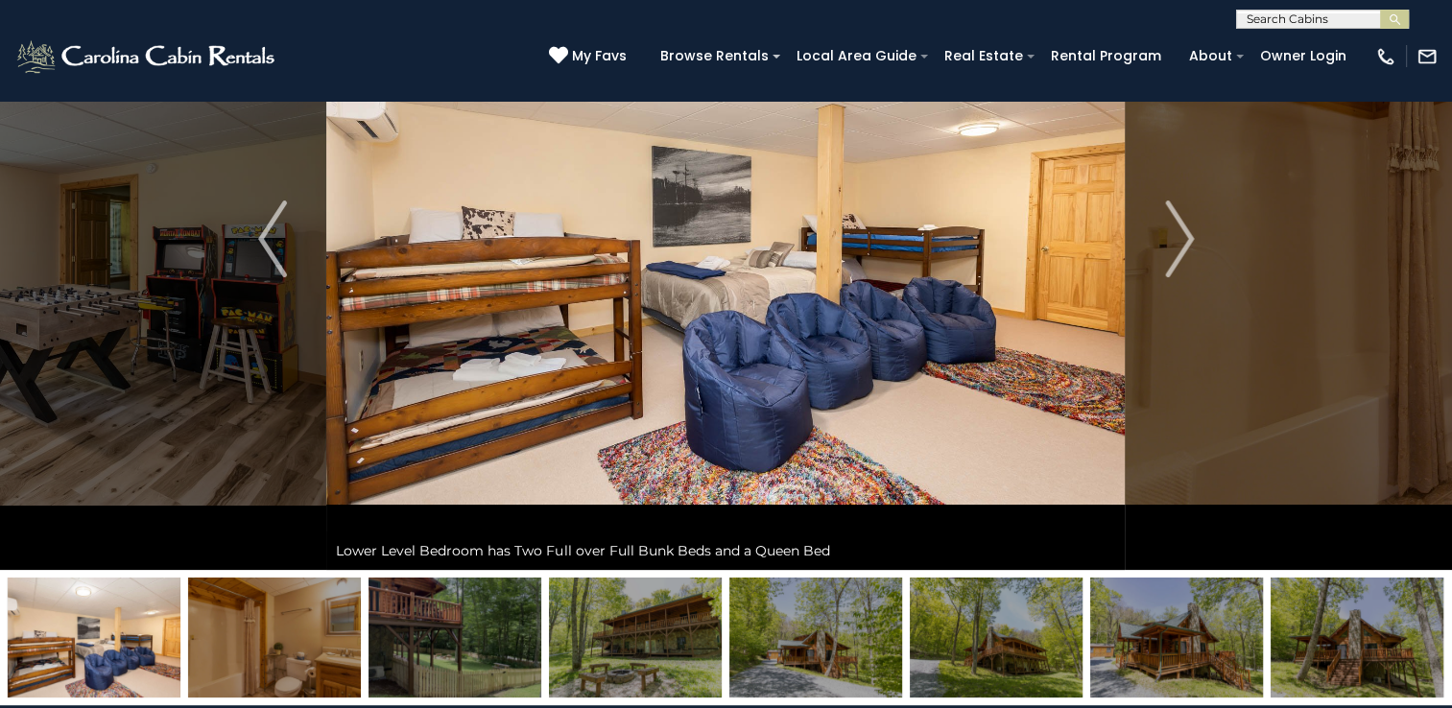
click at [243, 648] on img at bounding box center [274, 638] width 173 height 120
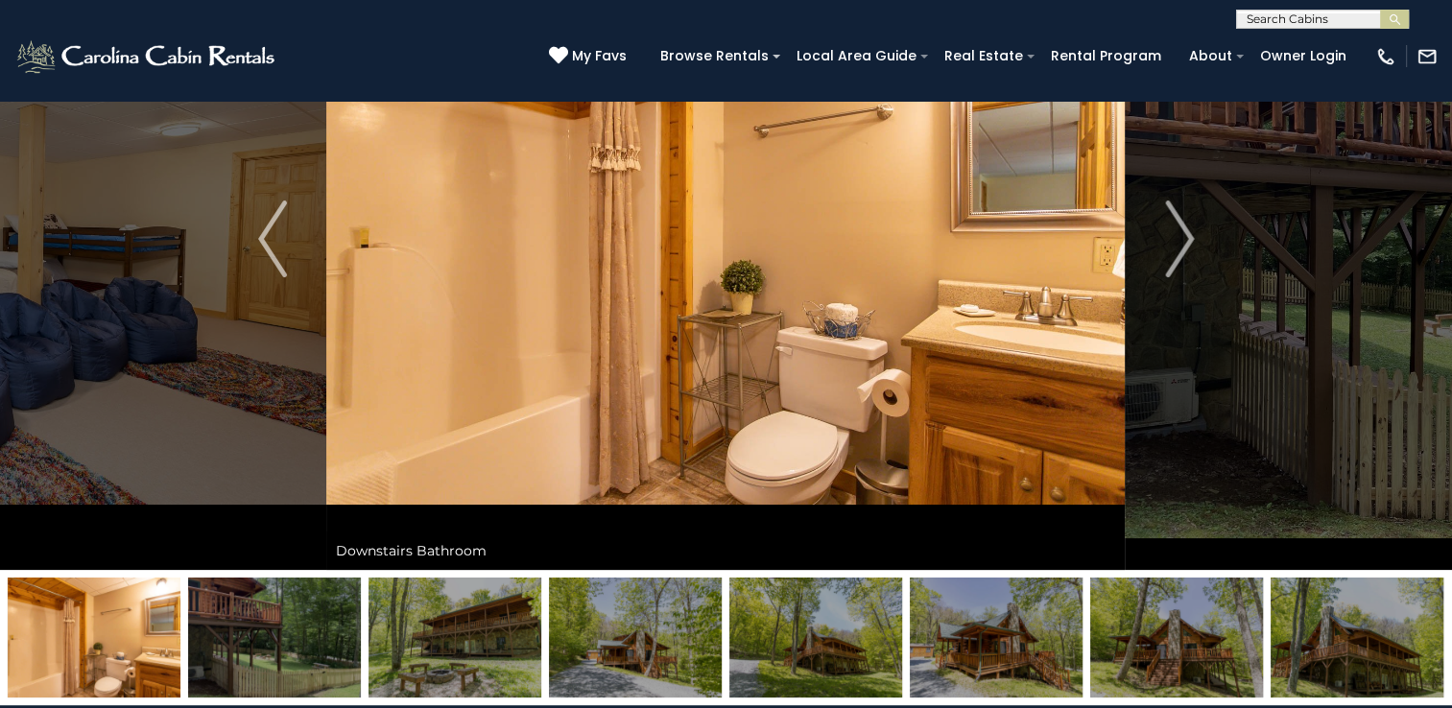
click at [243, 648] on img at bounding box center [274, 638] width 173 height 120
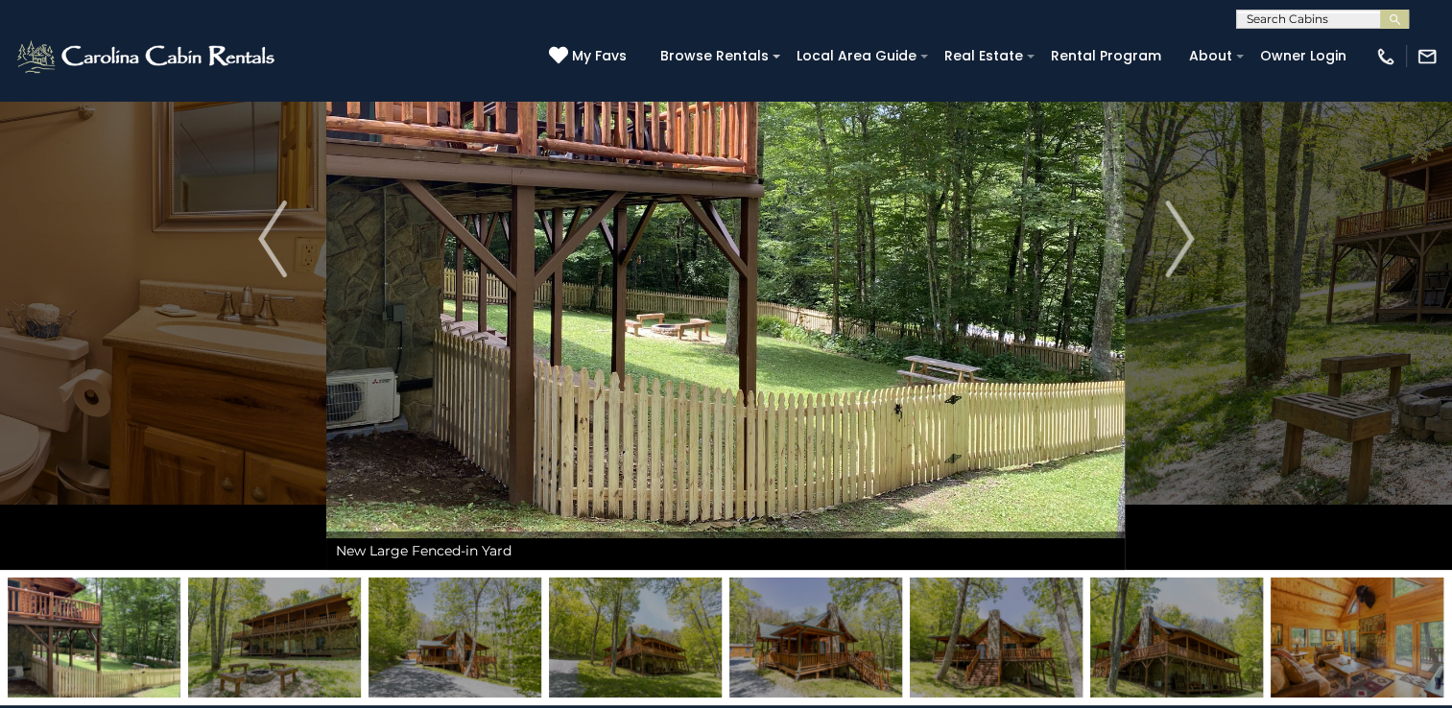
click at [243, 648] on img at bounding box center [274, 638] width 173 height 120
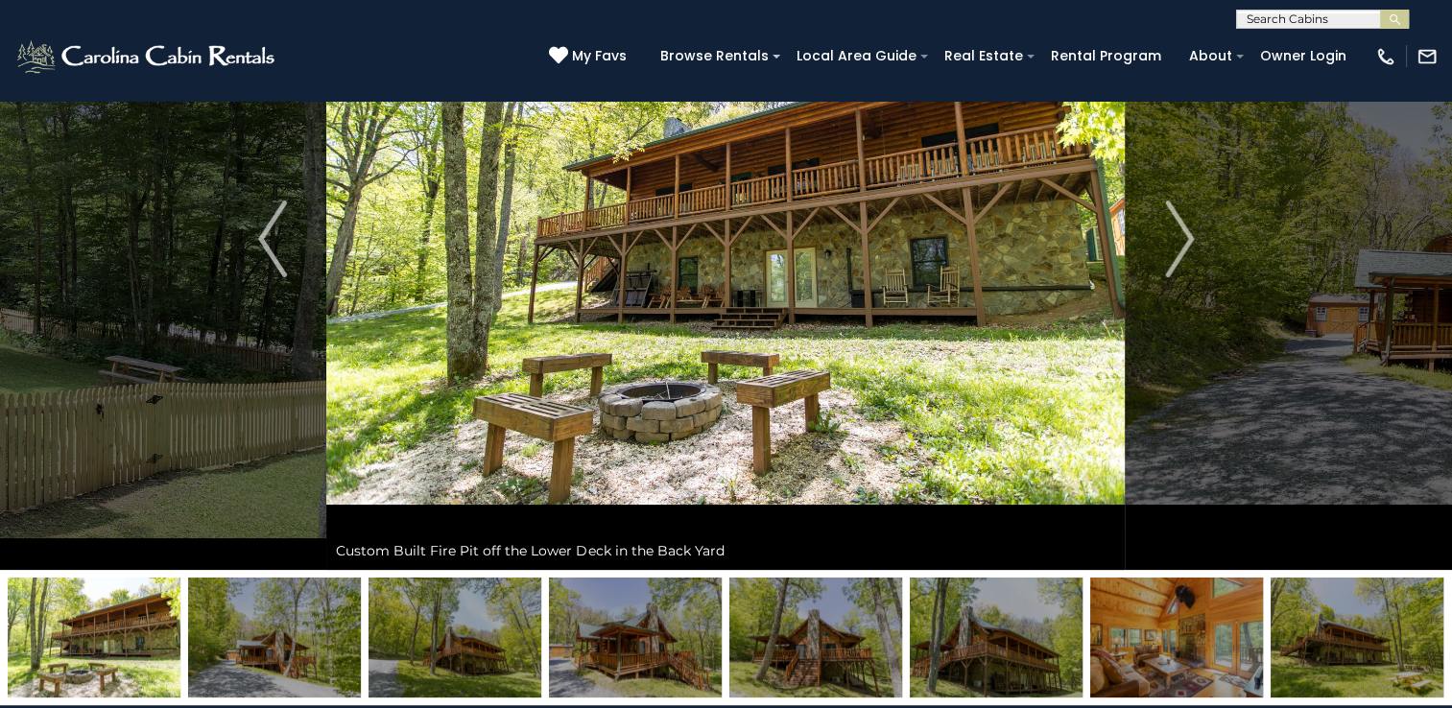
click at [243, 648] on img at bounding box center [274, 638] width 173 height 120
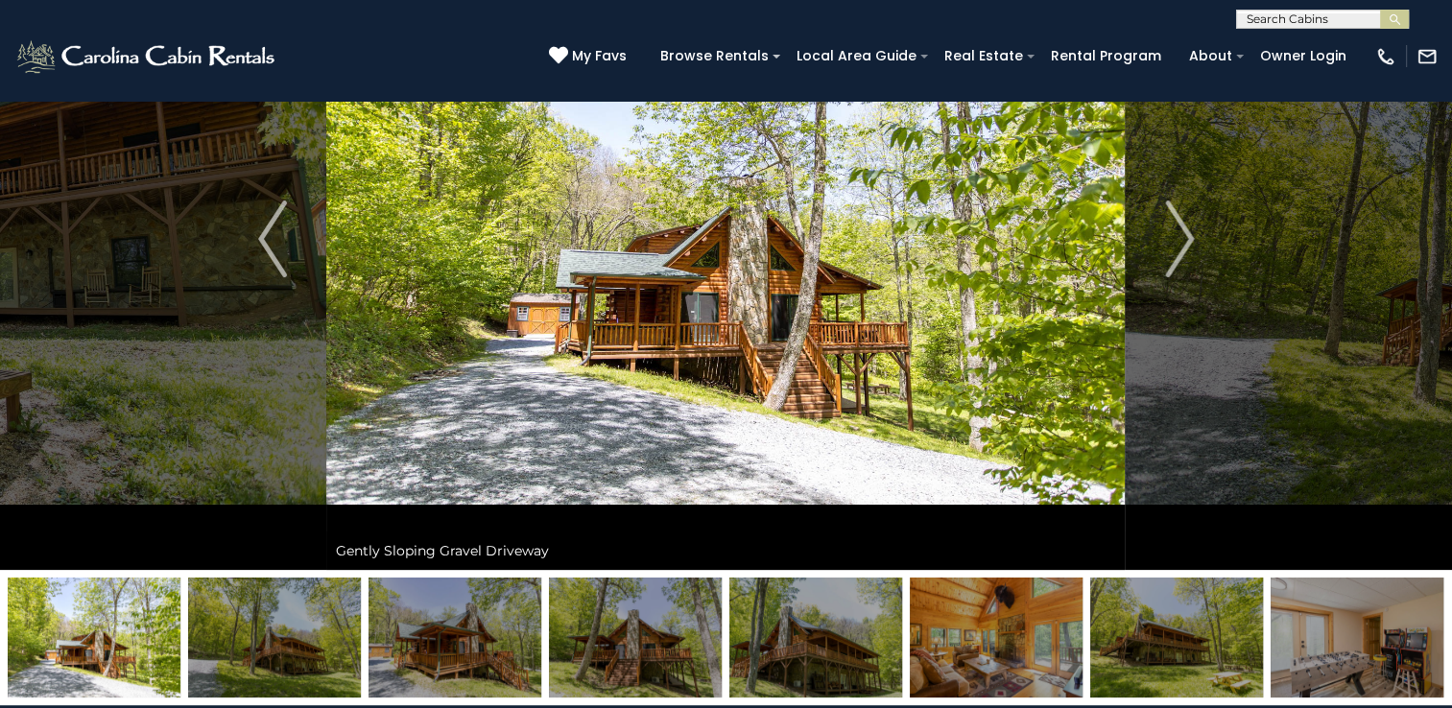
click at [243, 648] on img at bounding box center [274, 638] width 173 height 120
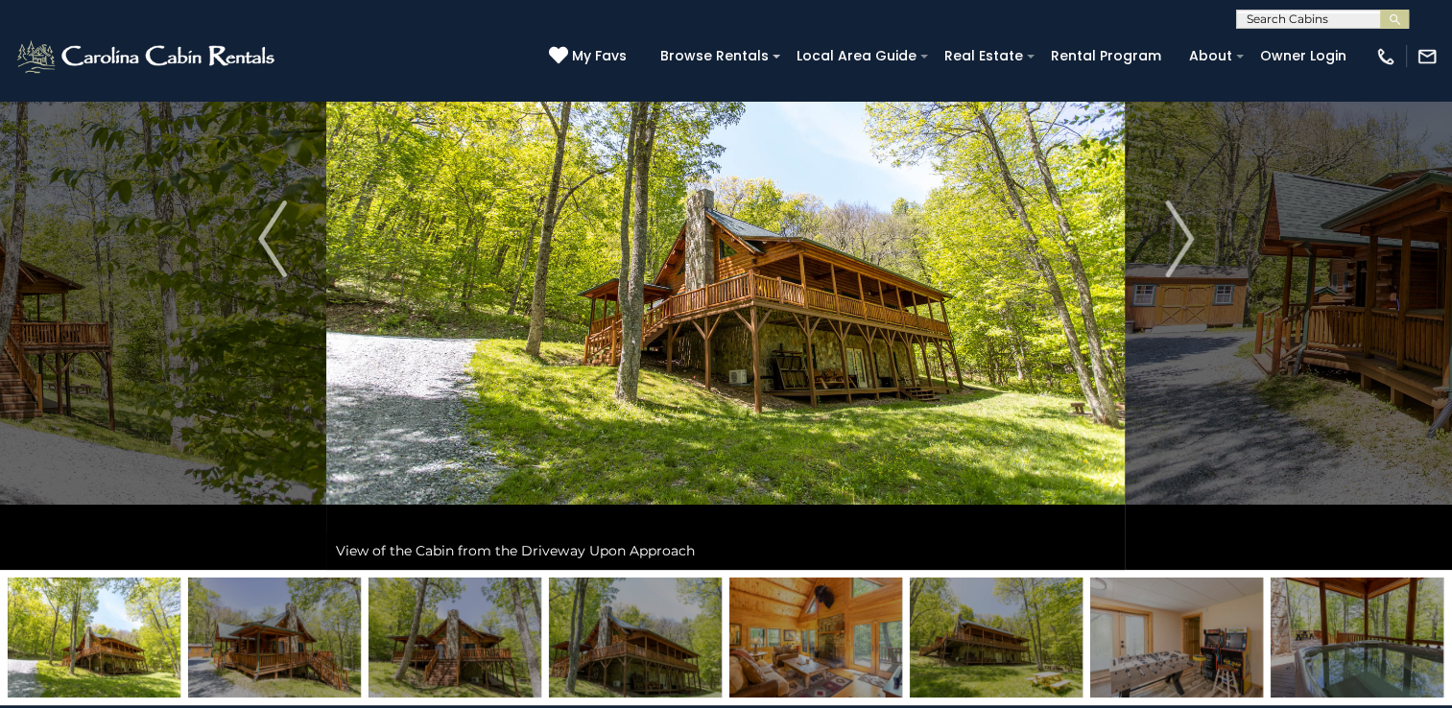
click at [243, 648] on img at bounding box center [274, 638] width 173 height 120
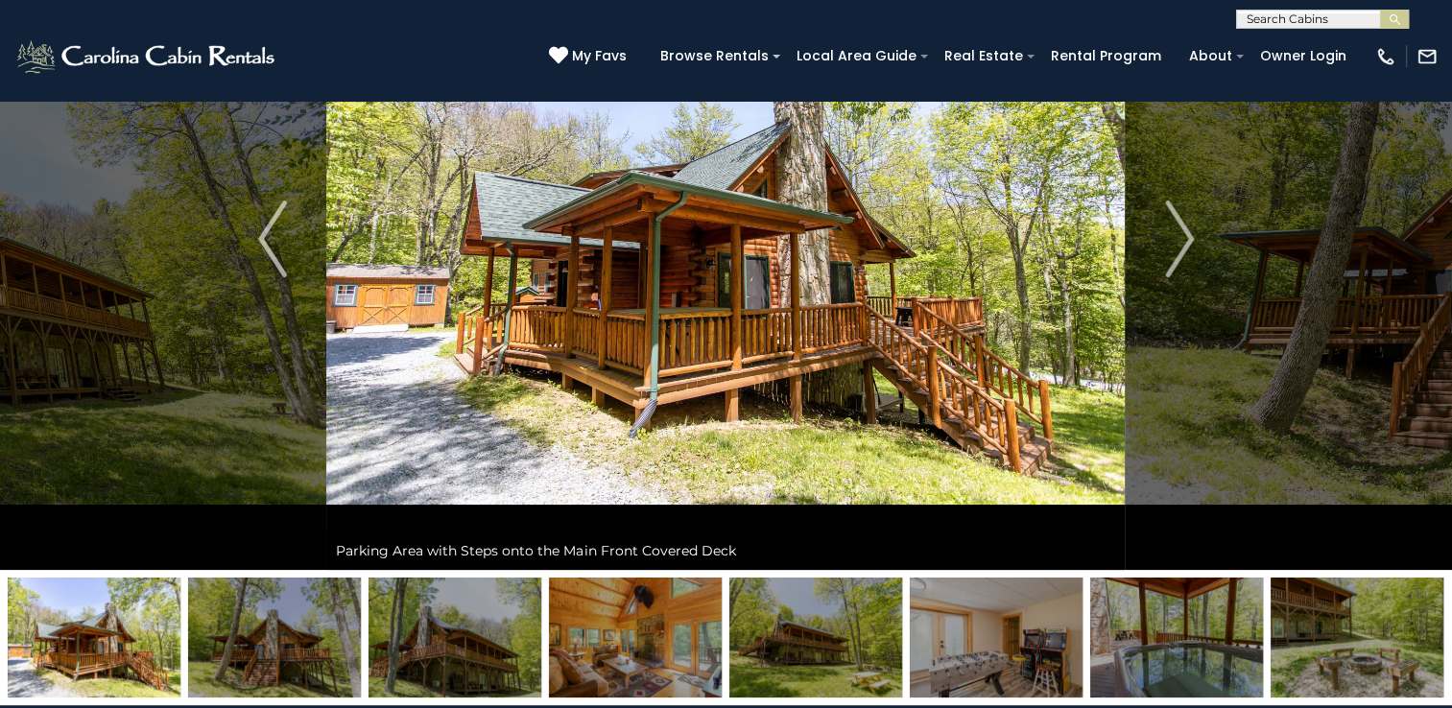
click at [243, 648] on img at bounding box center [274, 638] width 173 height 120
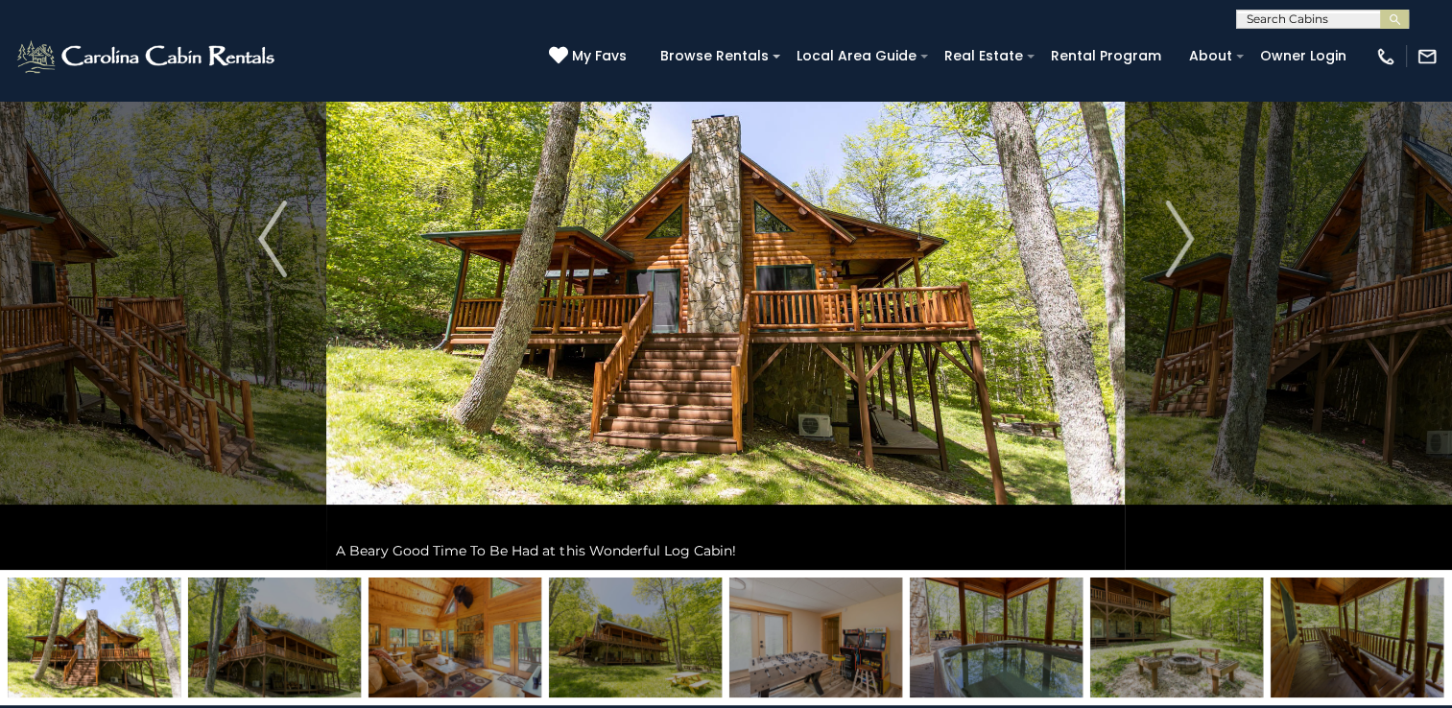
click at [243, 648] on img at bounding box center [274, 638] width 173 height 120
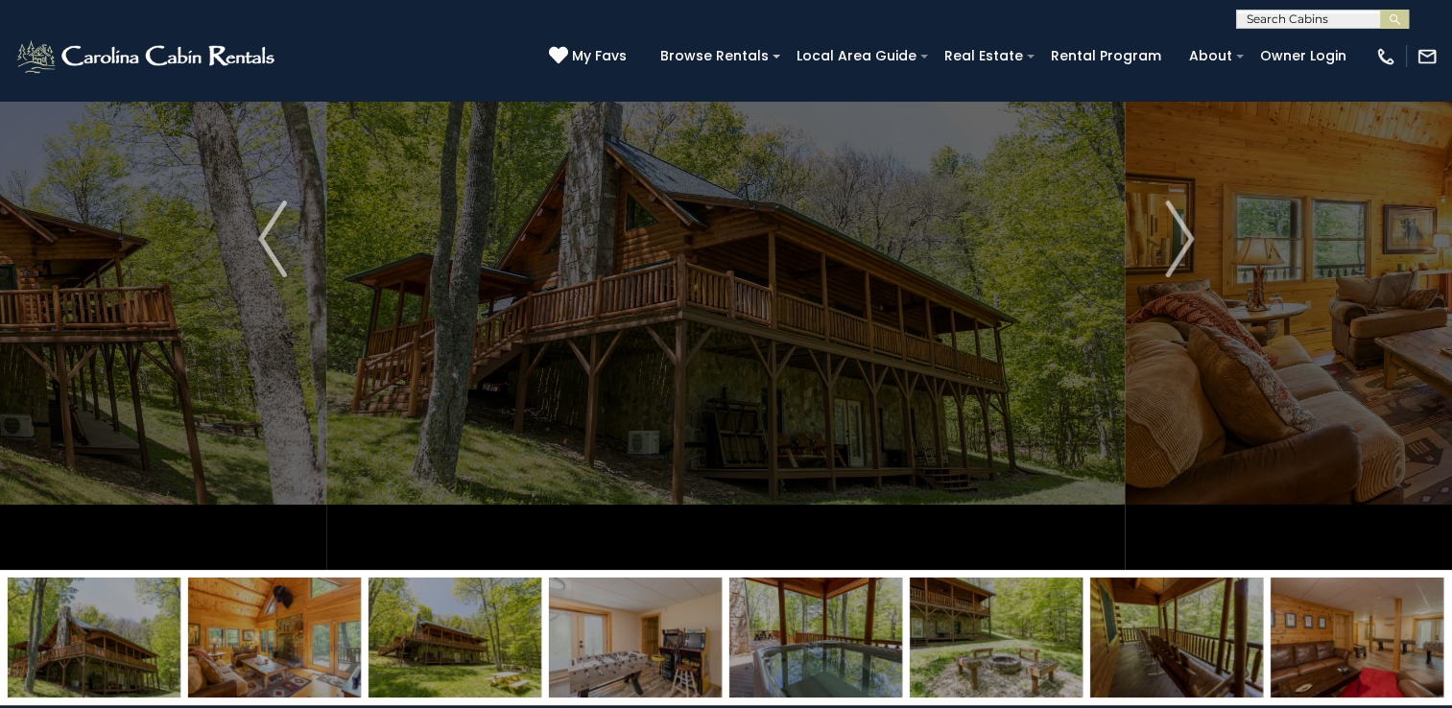
click at [180, 648] on img at bounding box center [94, 638] width 173 height 120
